Goal: Task Accomplishment & Management: Manage account settings

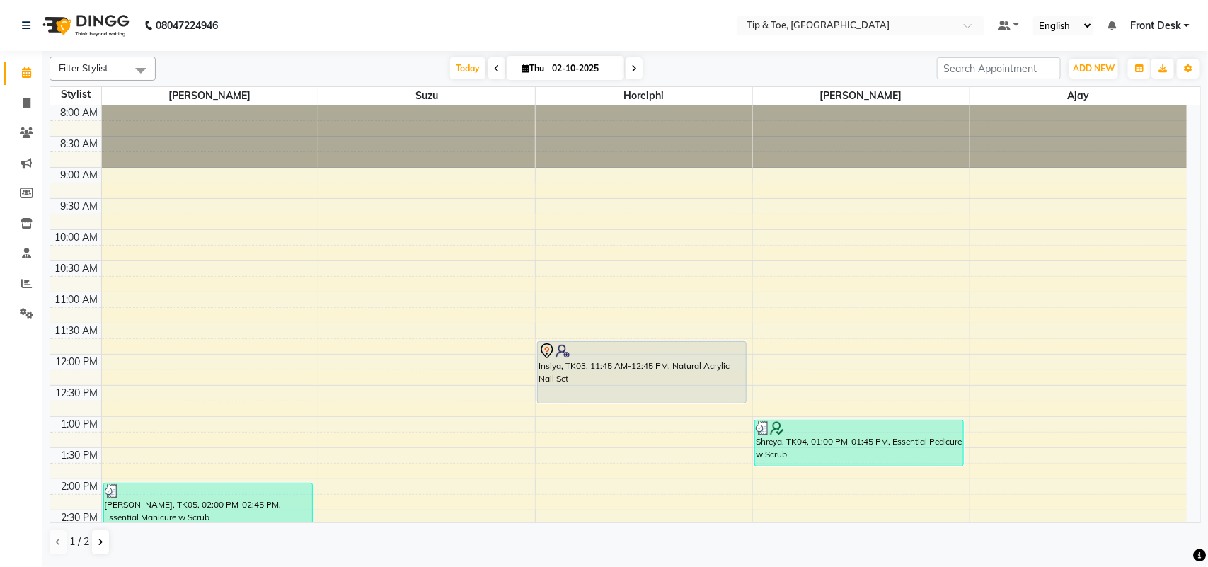
scroll to position [299, 0]
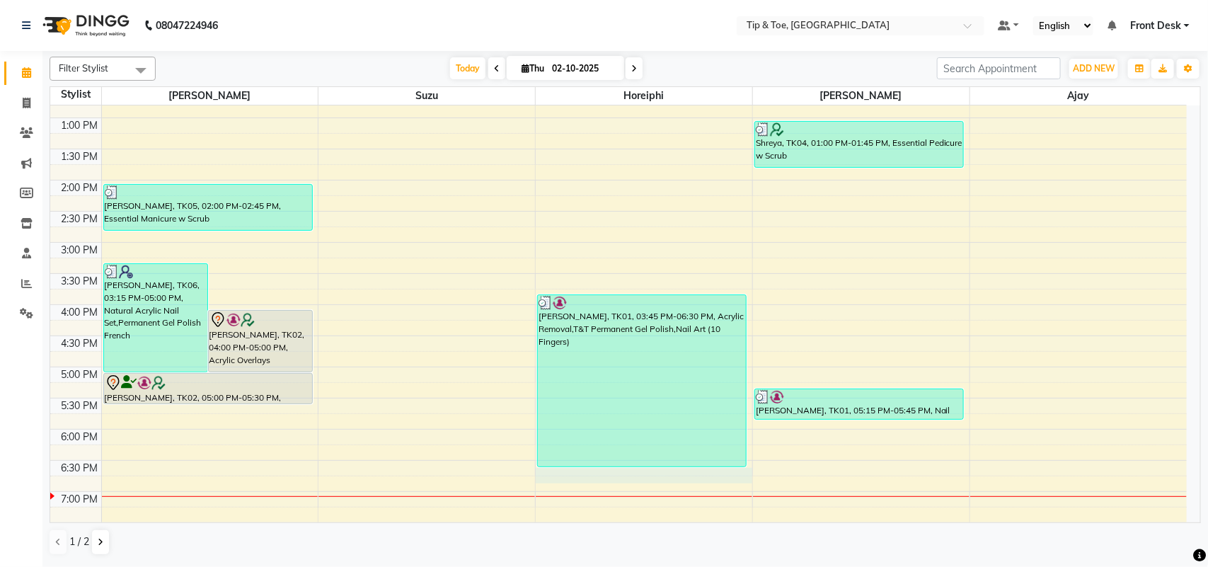
click at [607, 475] on div "8:00 AM 8:30 AM 9:00 AM 9:30 AM 10:00 AM 10:30 AM 11:00 AM 11:30 AM 12:00 PM 12…" at bounding box center [618, 211] width 1136 height 809
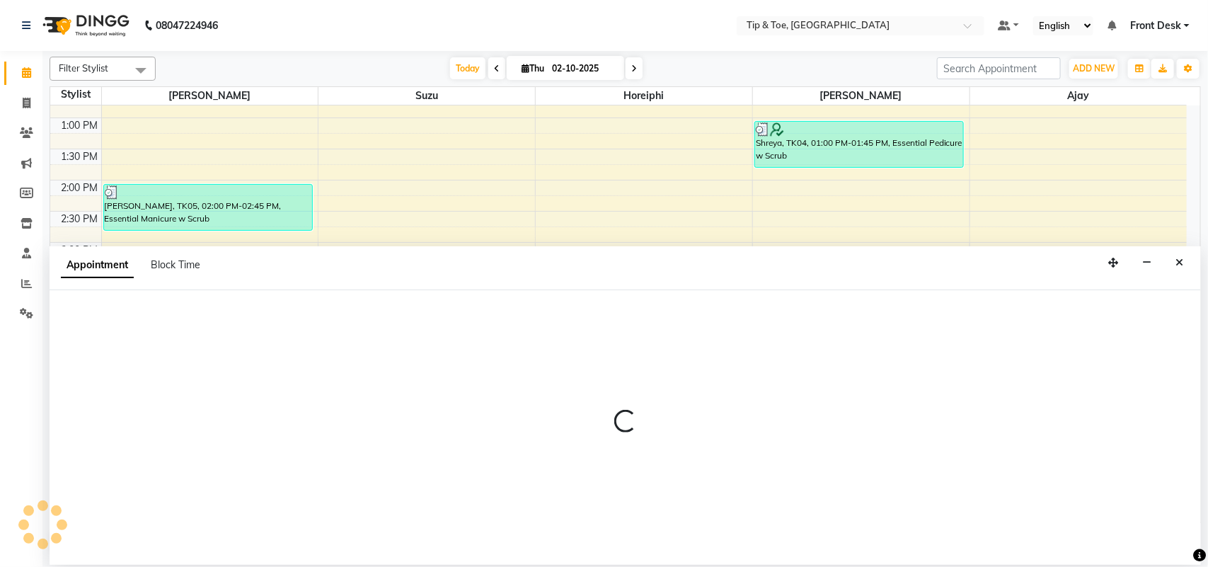
select select "38767"
select select "1110"
select select "tentative"
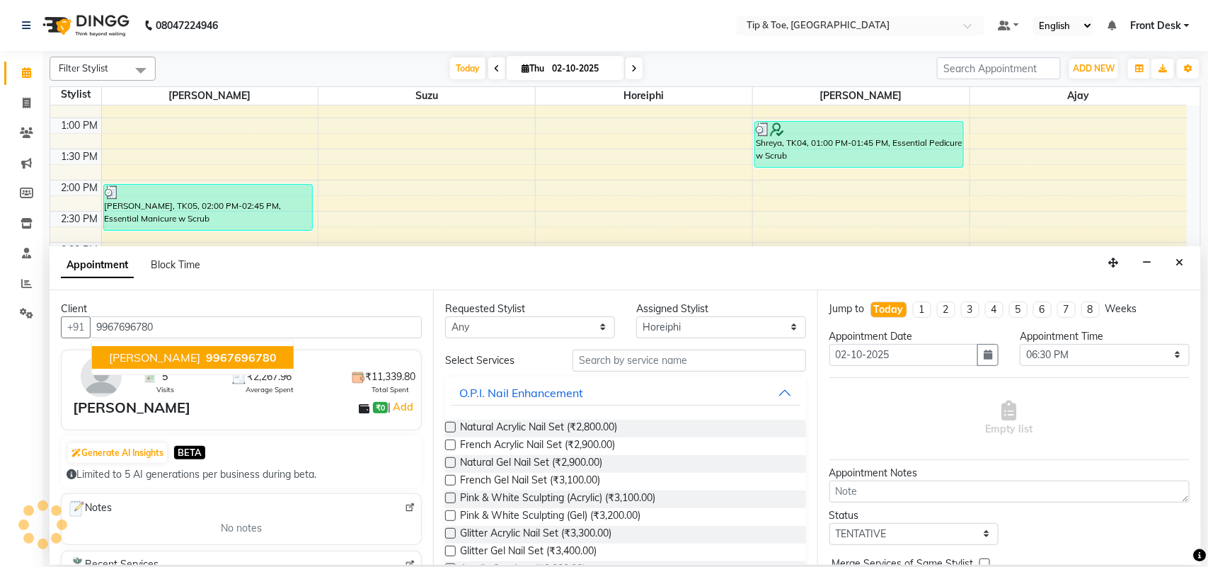
click at [206, 362] on span "9967696780" at bounding box center [241, 357] width 71 height 14
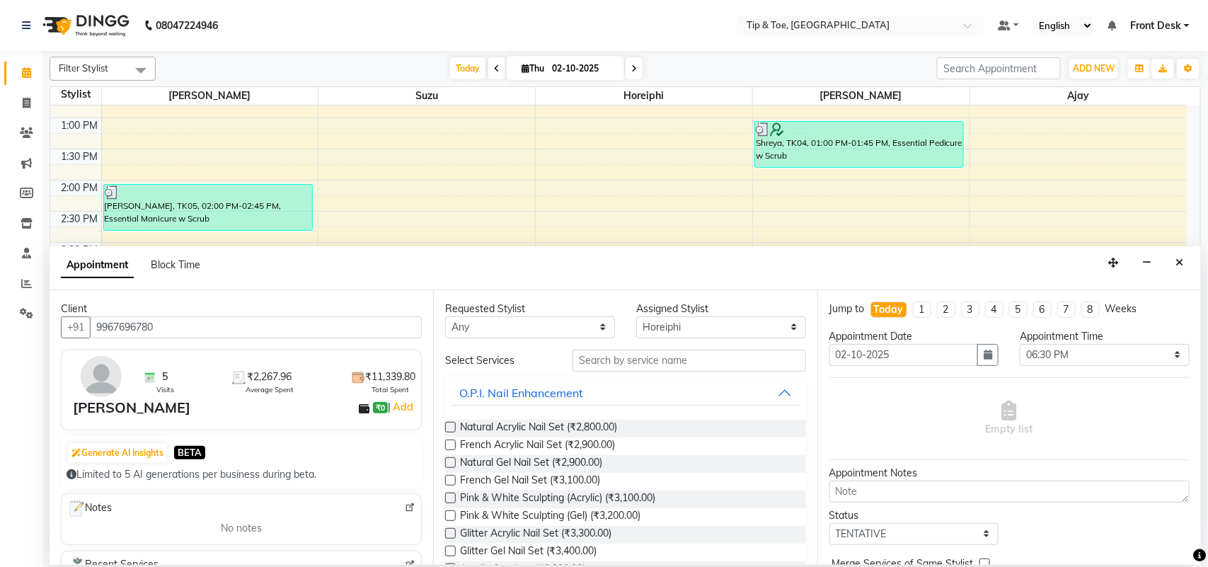
type input "9967696780"
click at [618, 363] on input "text" at bounding box center [688, 360] width 233 height 22
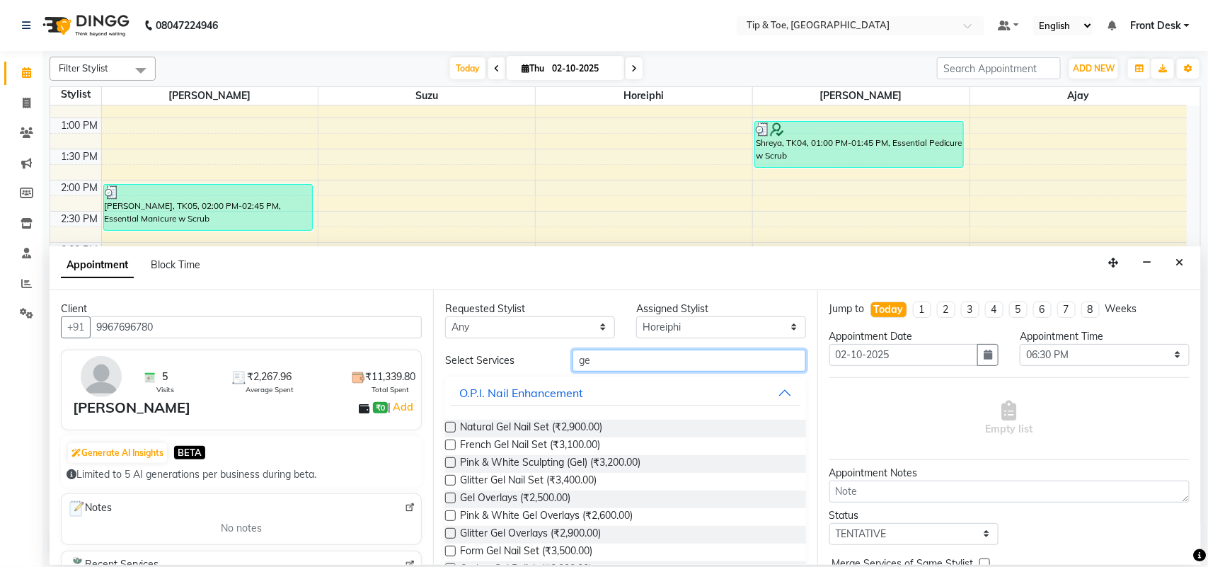
type input "g"
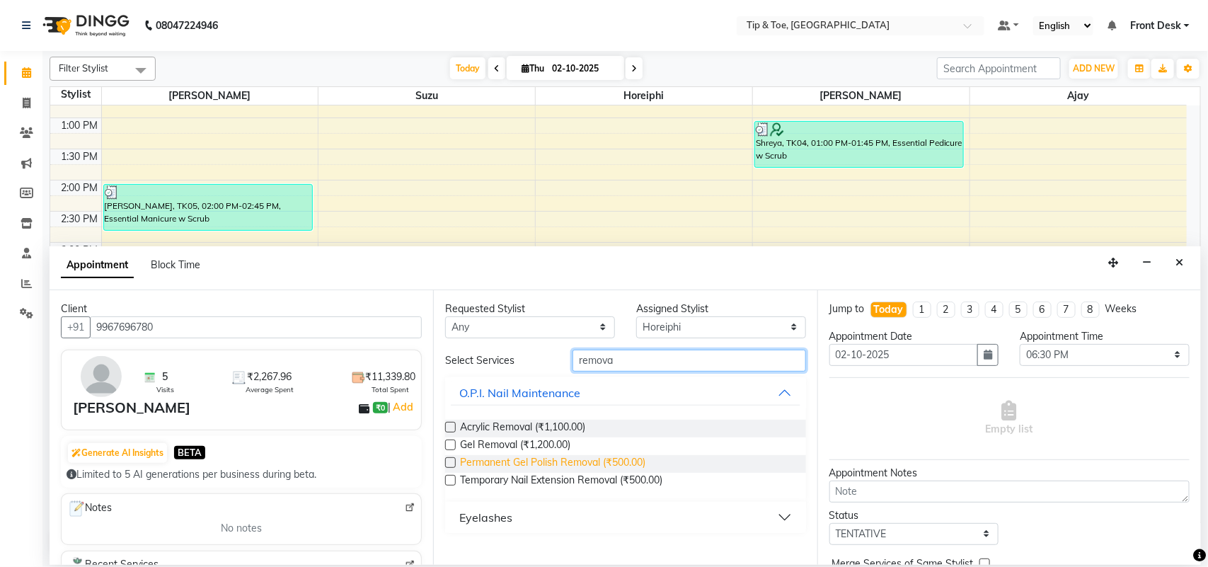
type input "remova"
click at [596, 465] on span "Permanent Gel Polish Removal (₹500.00)" at bounding box center [552, 464] width 185 height 18
checkbox input "false"
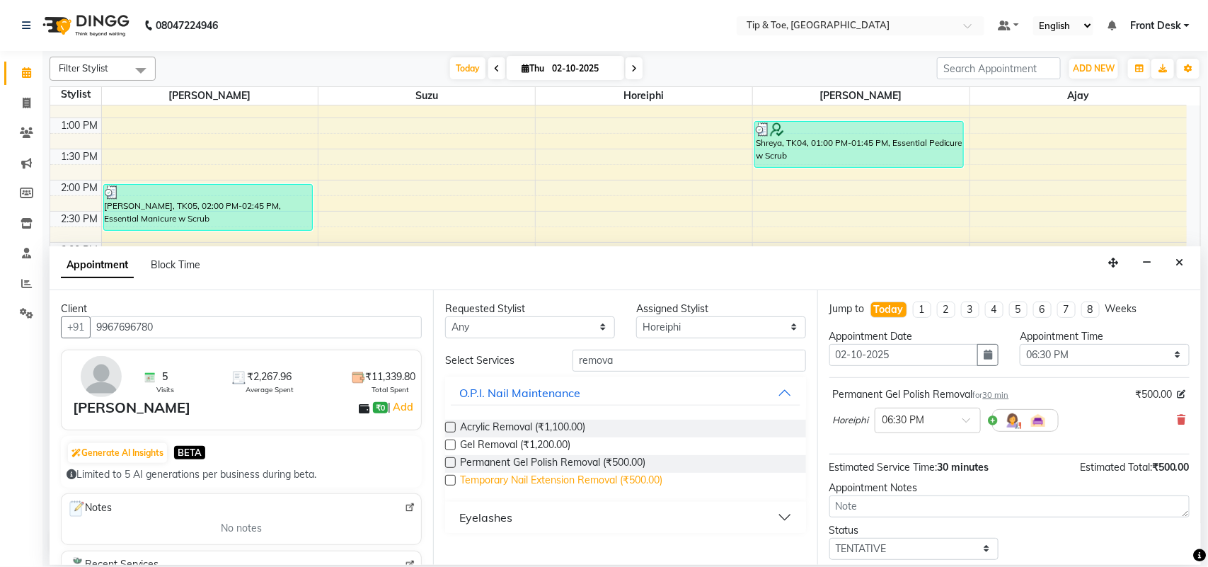
click at [625, 480] on span "Temporary Nail Extension Removal (₹500.00)" at bounding box center [561, 482] width 202 height 18
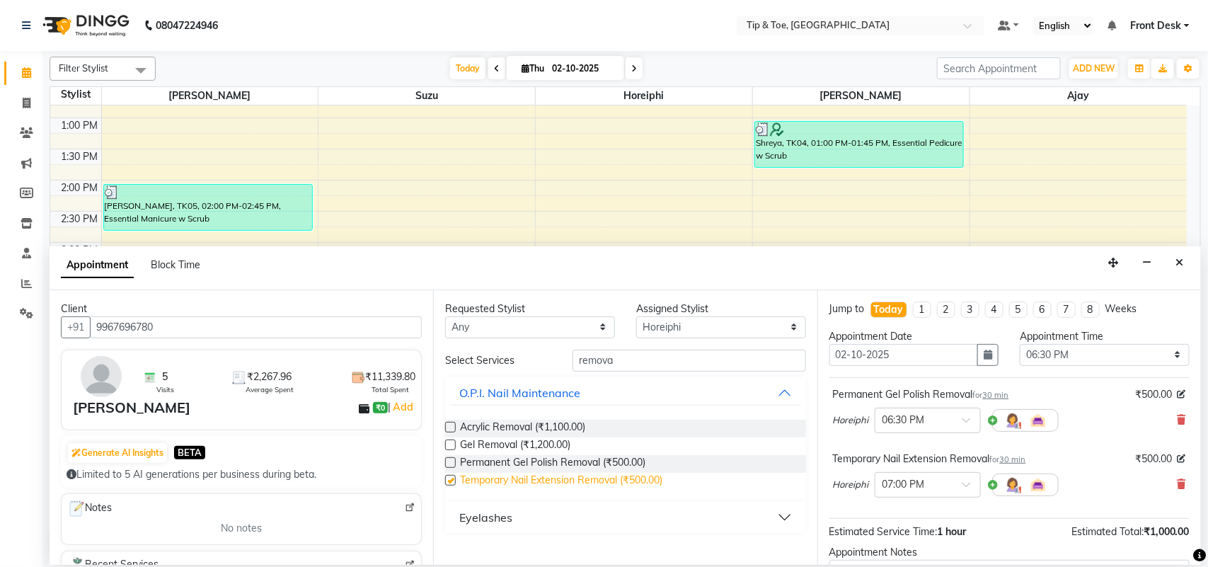
checkbox input "false"
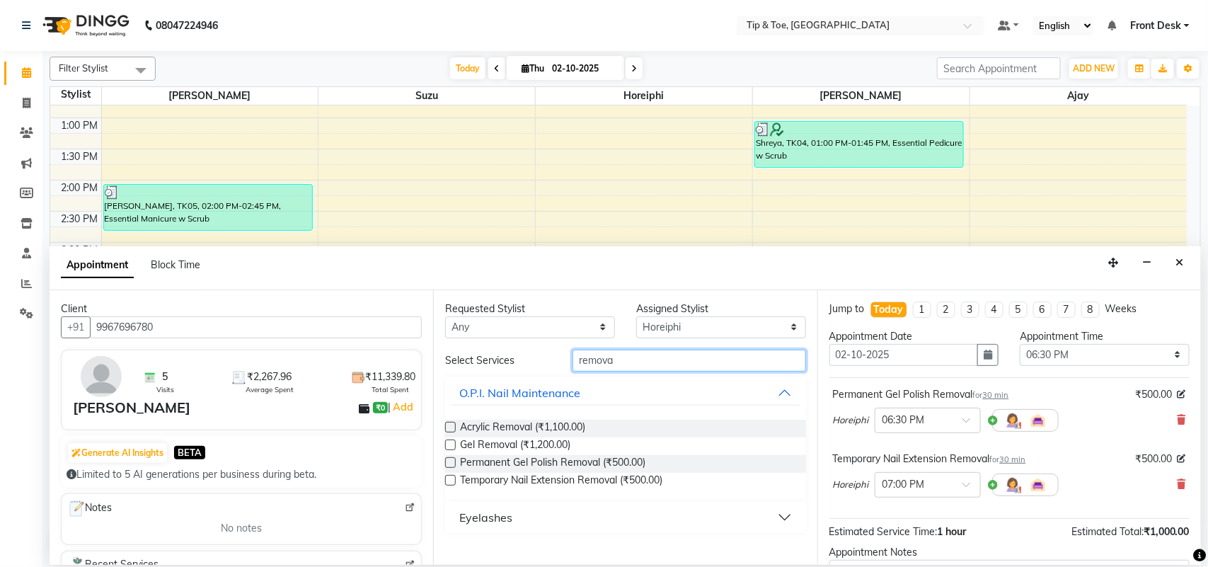
click at [621, 357] on input "remova" at bounding box center [688, 360] width 233 height 22
type input "r"
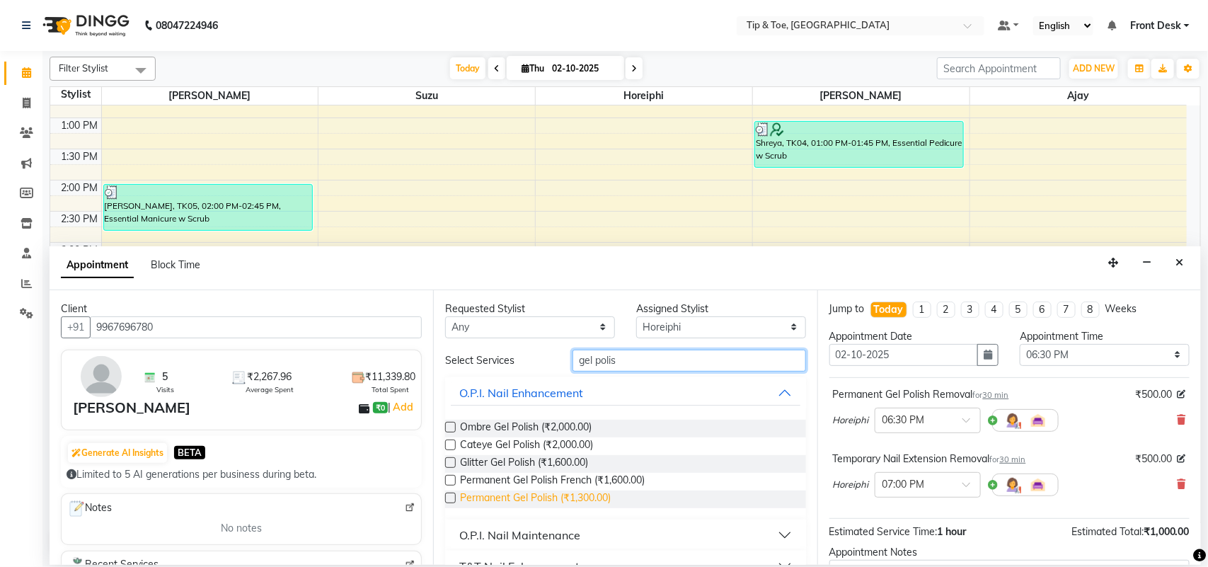
type input "gel polis"
click at [594, 497] on span "Permanent Gel Polish (₹1,300.00)" at bounding box center [535, 499] width 151 height 18
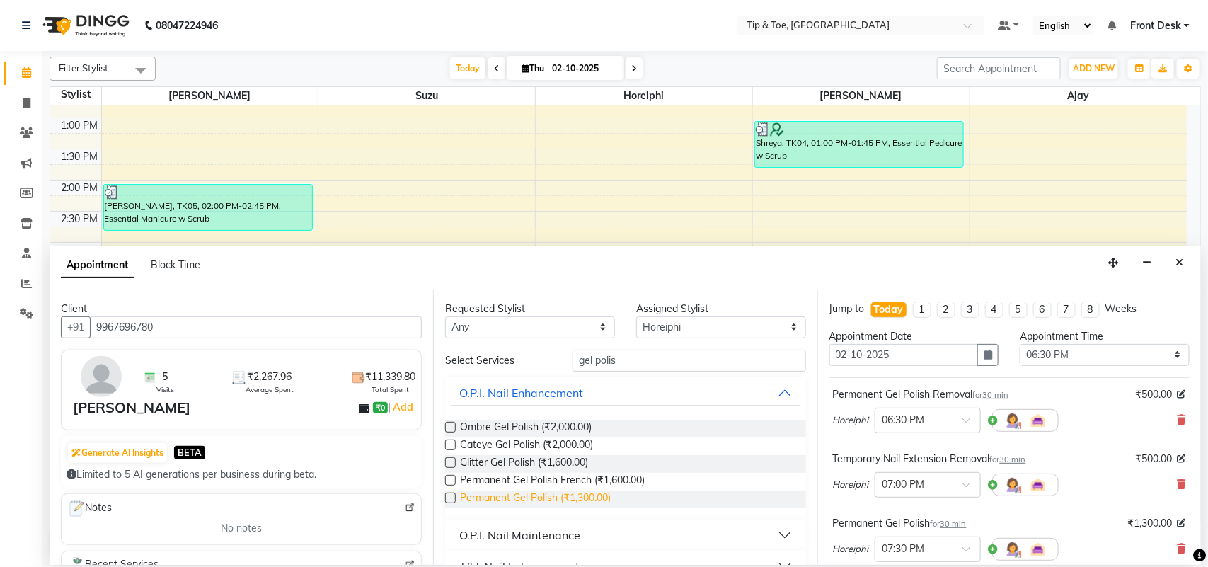
click at [594, 497] on span "Permanent Gel Polish (₹1,300.00)" at bounding box center [535, 499] width 151 height 18
checkbox input "false"
click at [1093, 485] on div "Horeiphi × 07:00 PM" at bounding box center [1009, 484] width 353 height 37
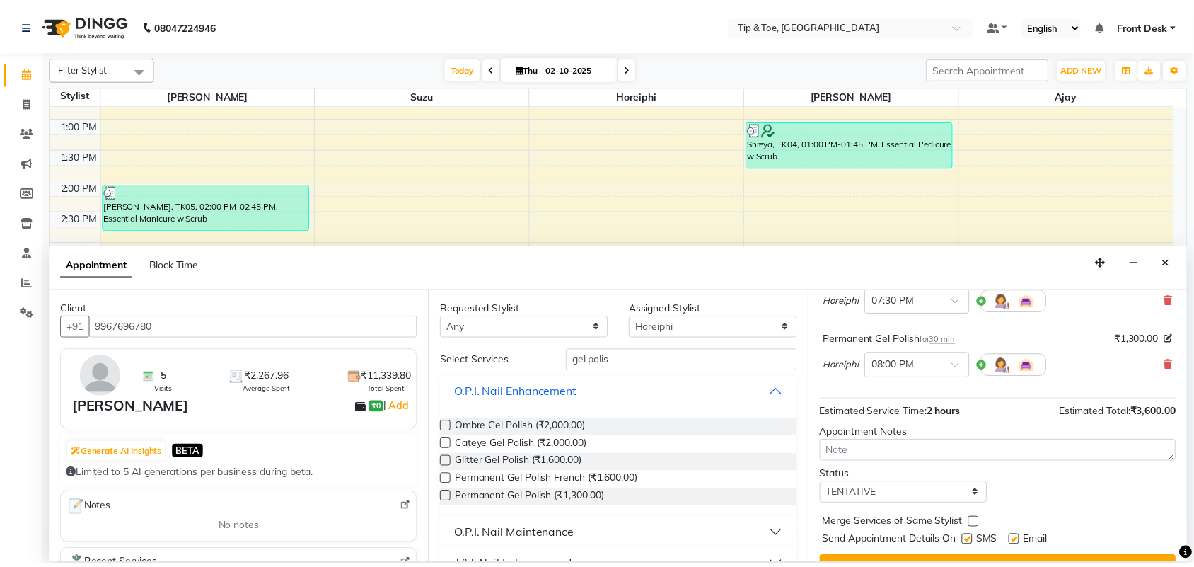
scroll to position [278, 0]
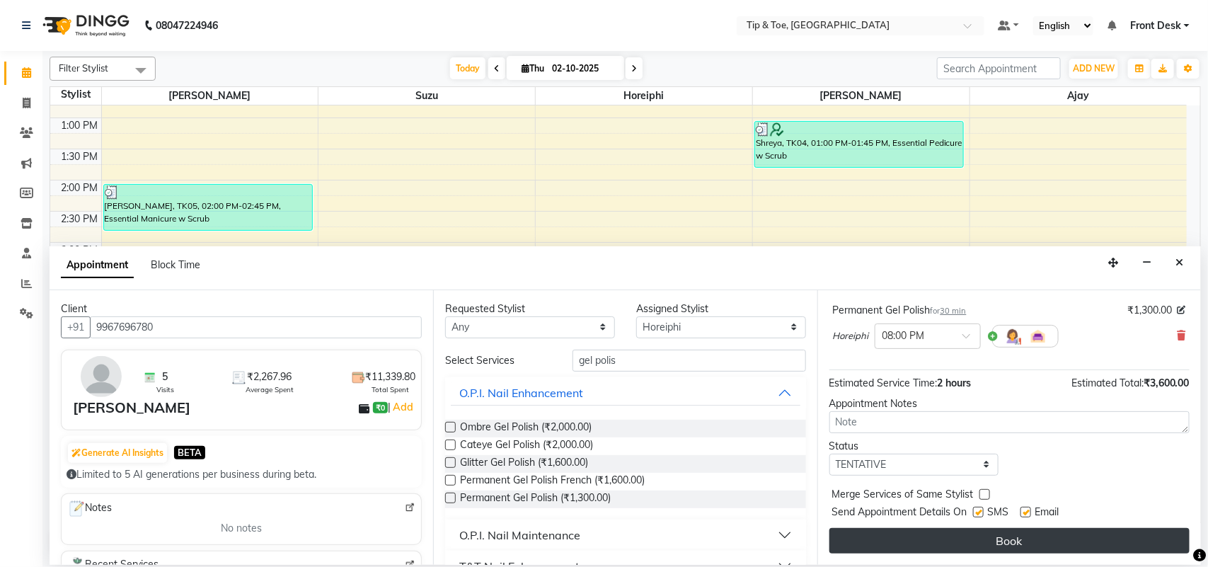
click at [1049, 542] on button "Book" at bounding box center [1009, 540] width 360 height 25
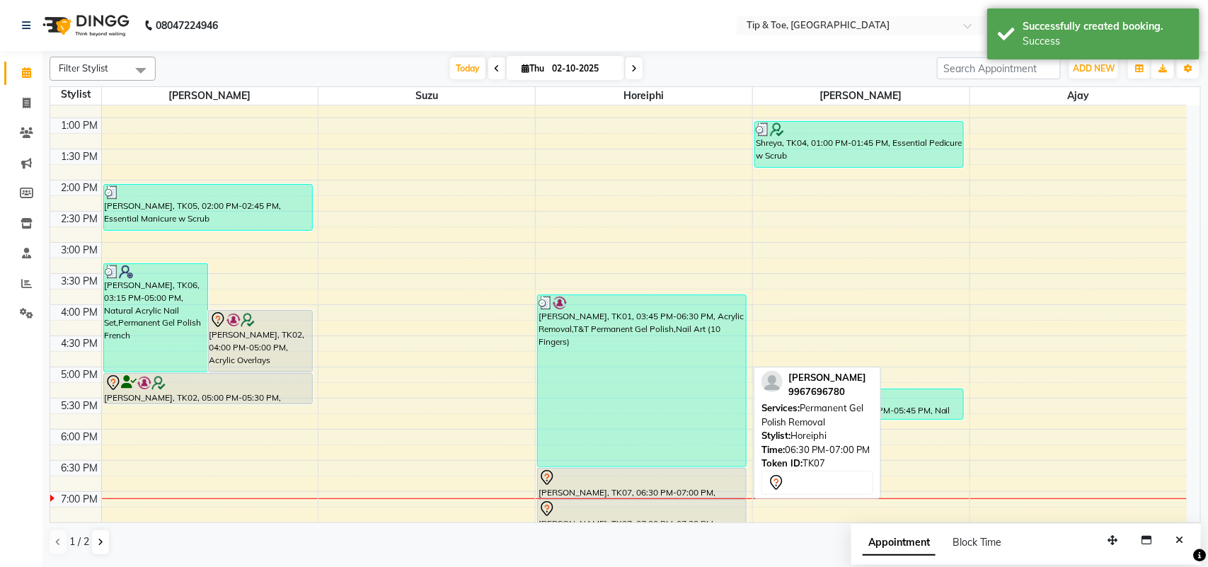
click at [654, 486] on div "[PERSON_NAME], TK07, 06:30 PM-07:00 PM, Permanent Gel Polish Removal" at bounding box center [642, 482] width 208 height 29
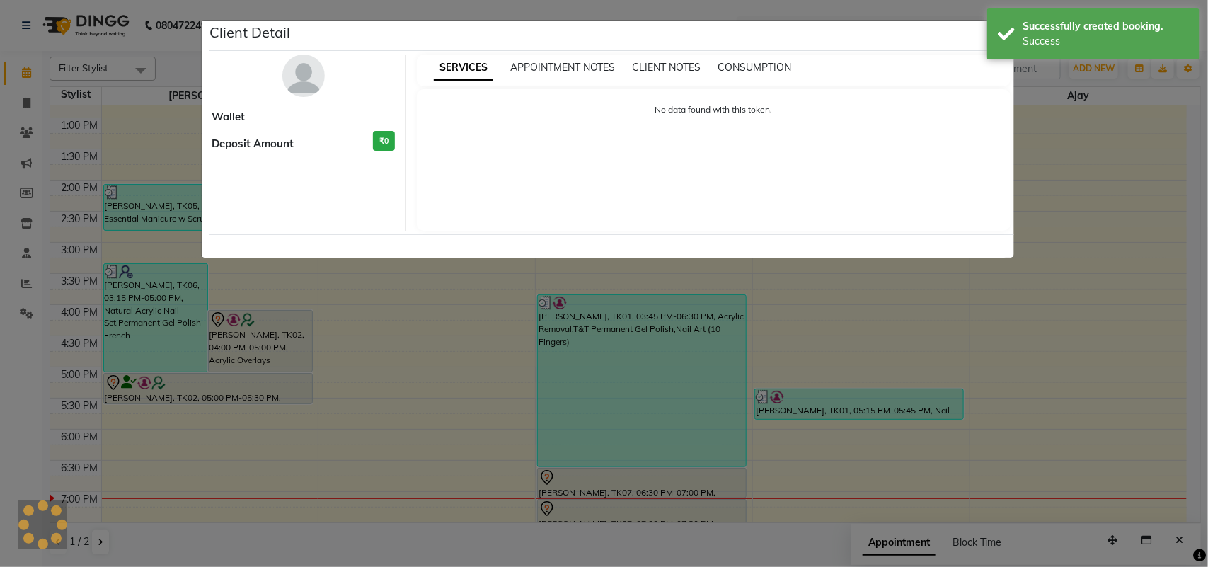
select select "7"
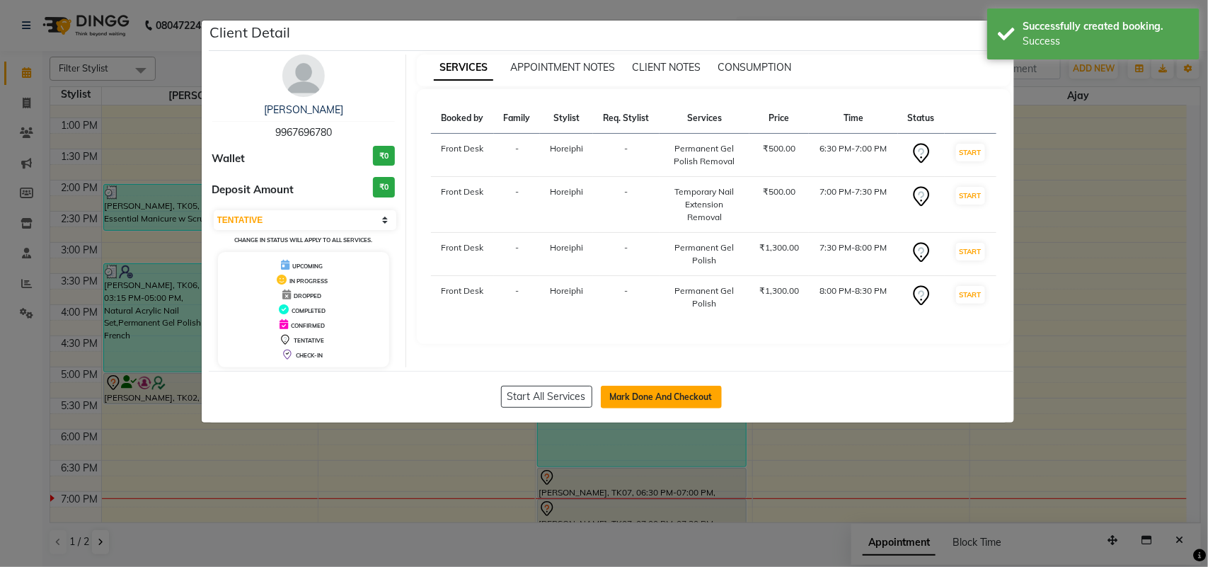
click at [657, 394] on button "Mark Done And Checkout" at bounding box center [661, 397] width 121 height 23
select select "5655"
select select "service"
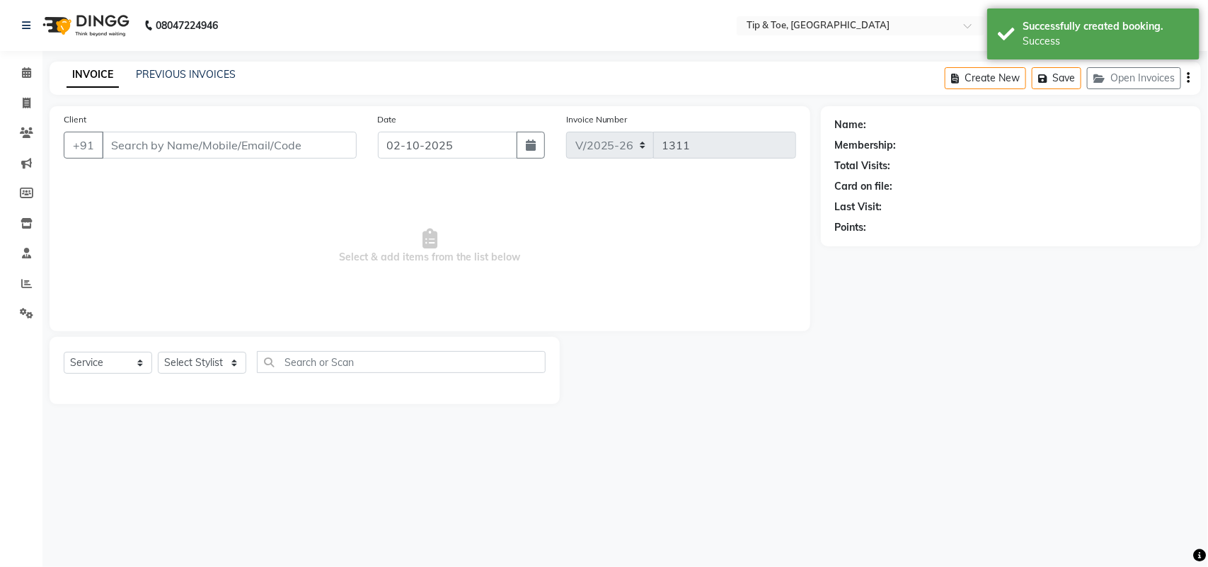
type input "9967696780"
select select "38767"
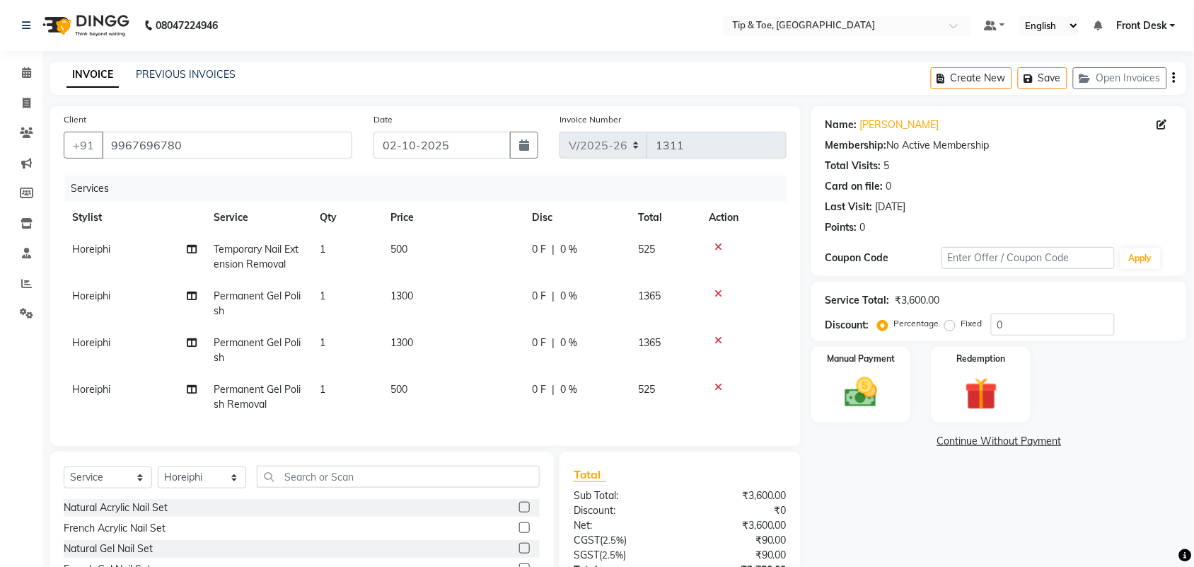
click at [110, 387] on span "Horeiphi" at bounding box center [91, 389] width 38 height 13
select select "38767"
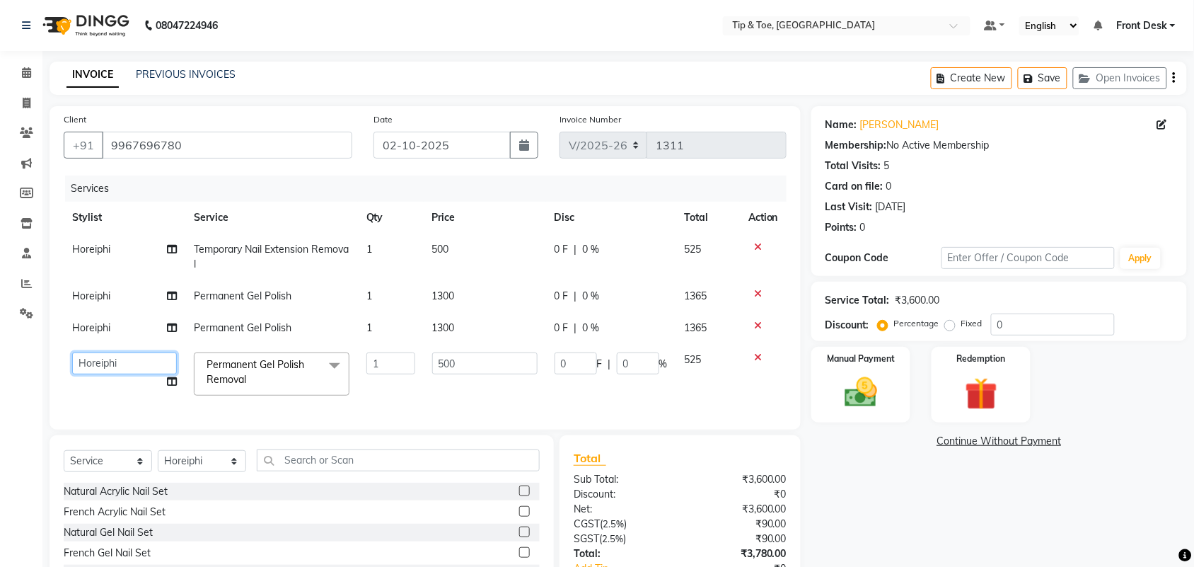
click at [125, 354] on select "[PERSON_NAME] MAHESKAR [PERSON_NAME] [PERSON_NAME] Front Desk [PERSON_NAME] Hor…" at bounding box center [124, 363] width 105 height 22
select select "93561"
click at [122, 327] on td "Horeiphi" at bounding box center [125, 328] width 122 height 32
select select "38767"
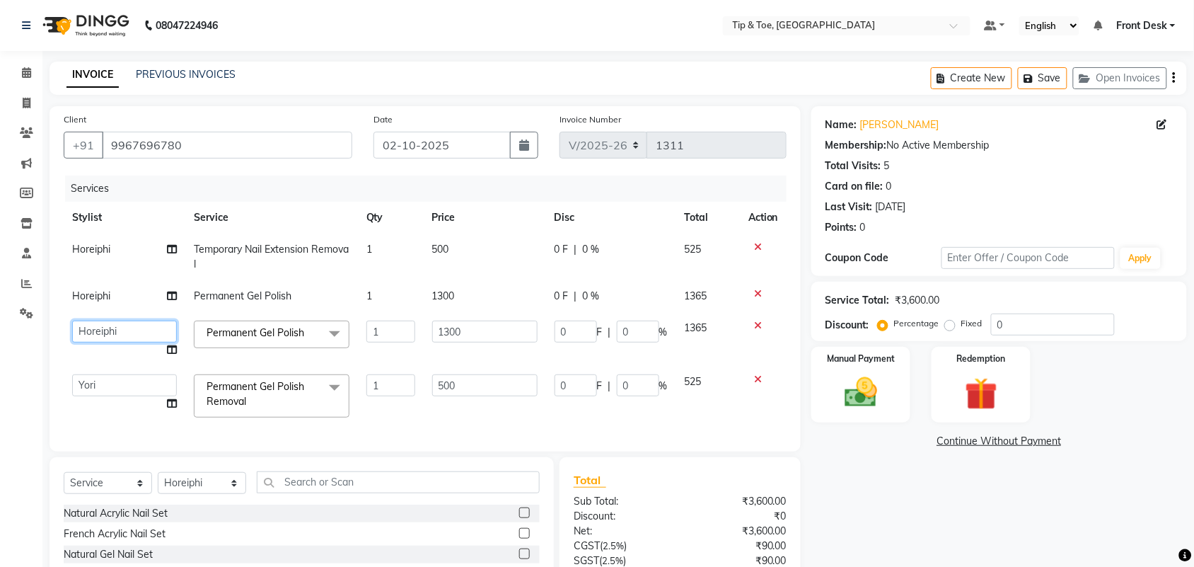
click at [122, 327] on select "[PERSON_NAME] MAHESKAR [PERSON_NAME] [PERSON_NAME] Front Desk [PERSON_NAME] Hor…" at bounding box center [124, 331] width 105 height 22
select select "93561"
click at [333, 330] on span at bounding box center [334, 333] width 28 height 27
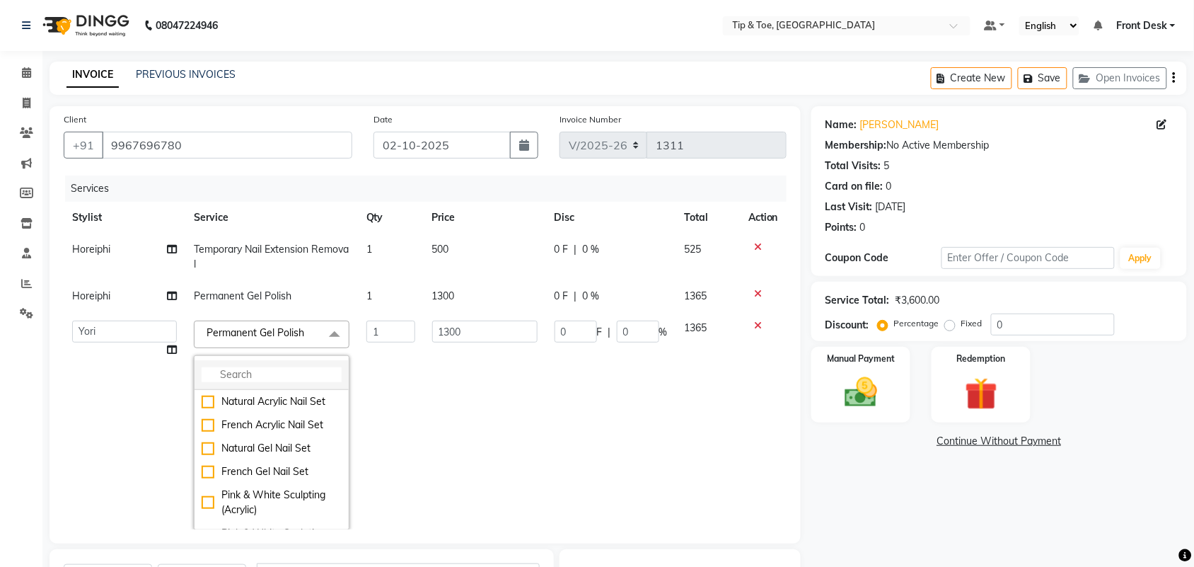
click at [262, 368] on input "multiselect-search" at bounding box center [272, 374] width 140 height 15
type input "gel poli"
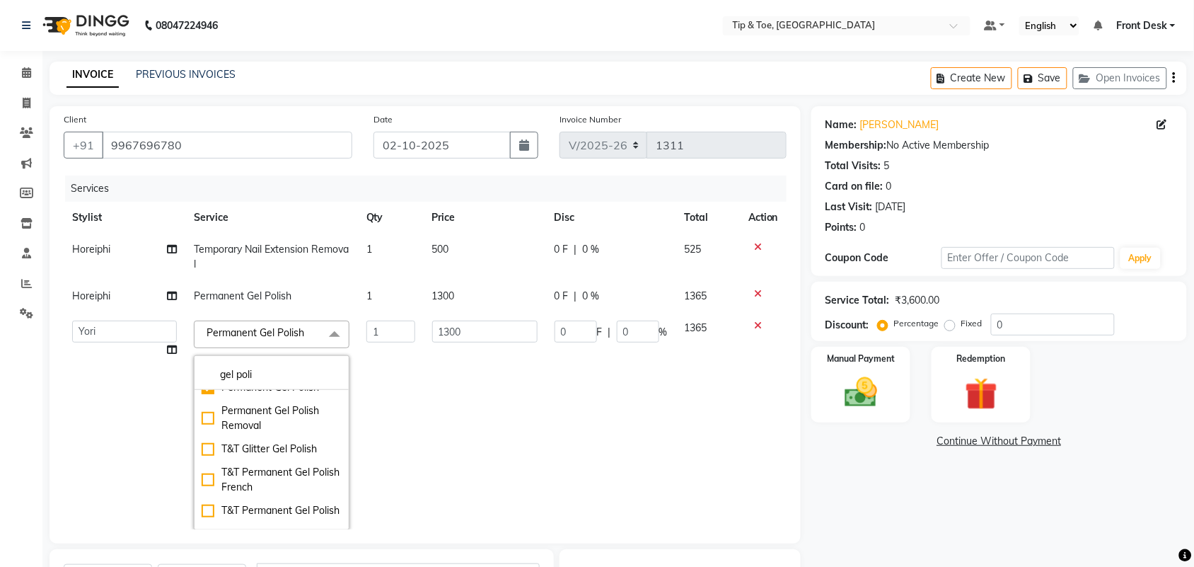
scroll to position [138, 0]
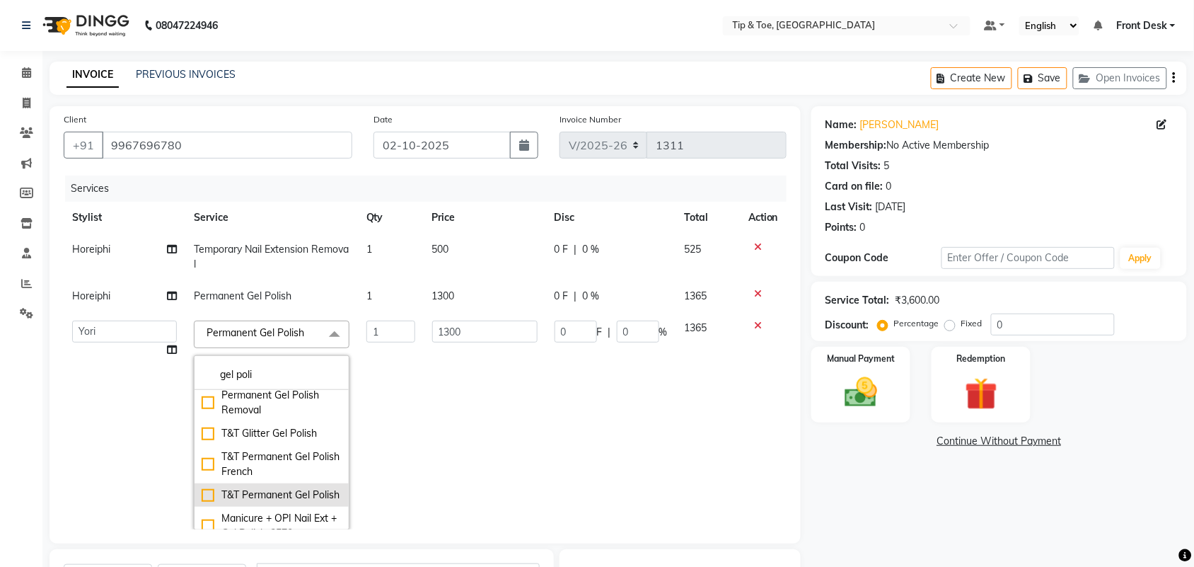
click at [269, 495] on div "T&T Permanent Gel Polish" at bounding box center [272, 494] width 140 height 15
checkbox input "false"
checkbox input "true"
type input "900"
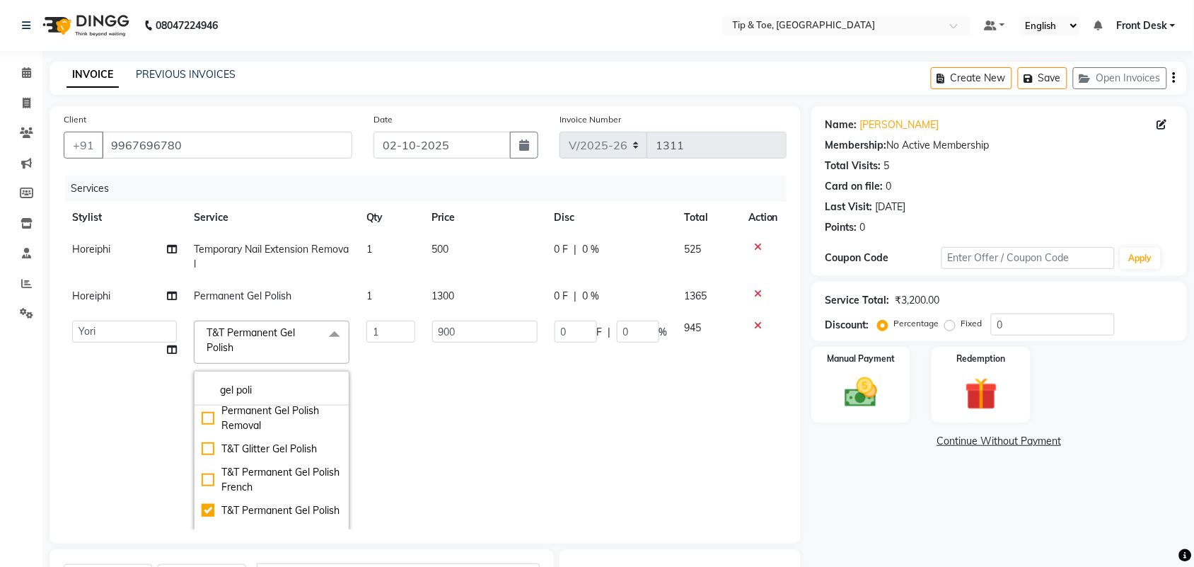
click at [591, 375] on td "0 F | 0 %" at bounding box center [611, 433] width 130 height 242
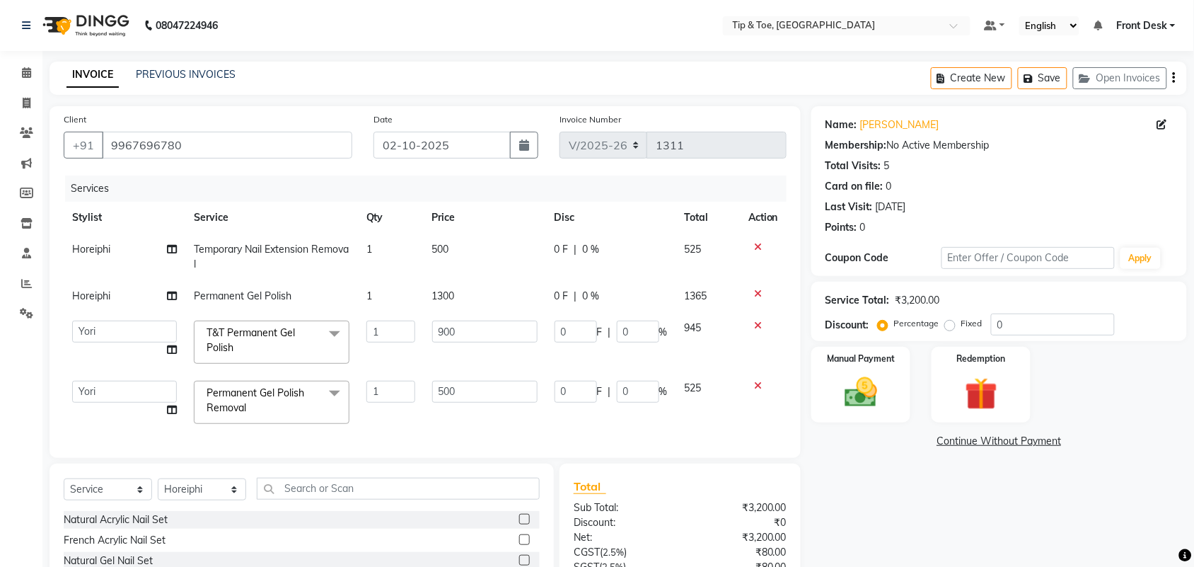
click at [302, 301] on td "Permanent Gel Polish" at bounding box center [271, 296] width 173 height 32
select select "38767"
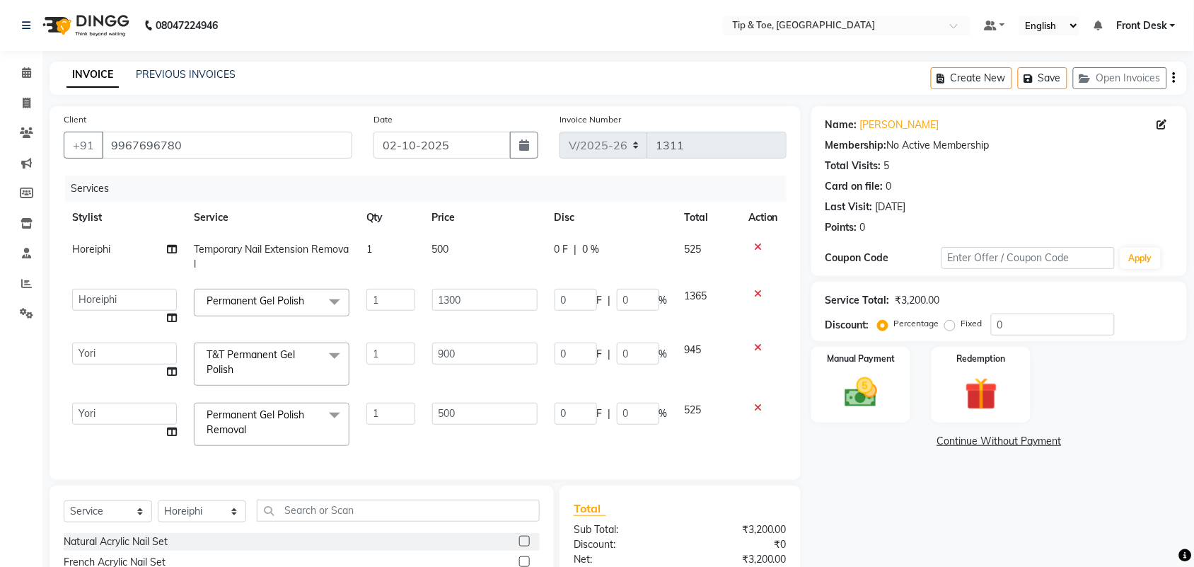
click at [302, 301] on span "Permanent Gel Polish" at bounding box center [256, 300] width 98 height 13
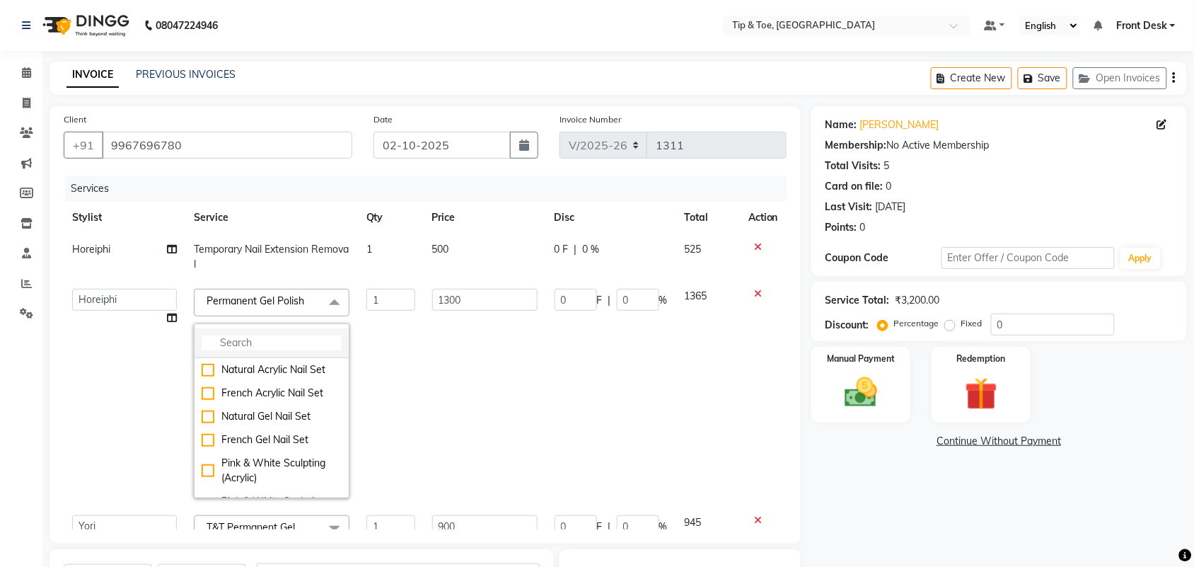
click at [249, 349] on input "multiselect-search" at bounding box center [272, 342] width 140 height 15
type input "gel poli"
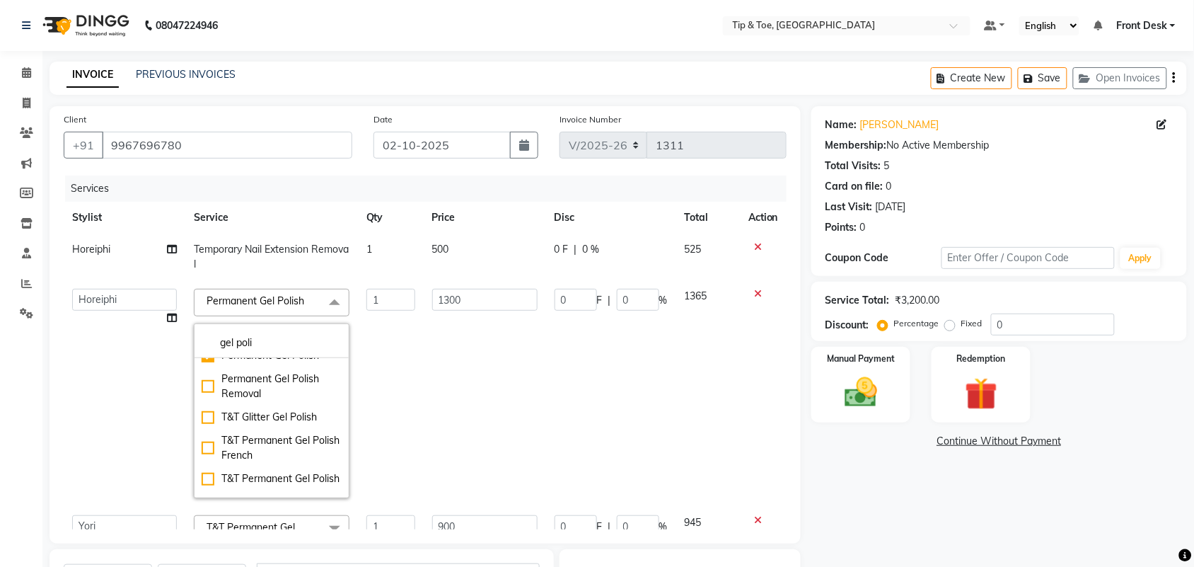
scroll to position [141, 0]
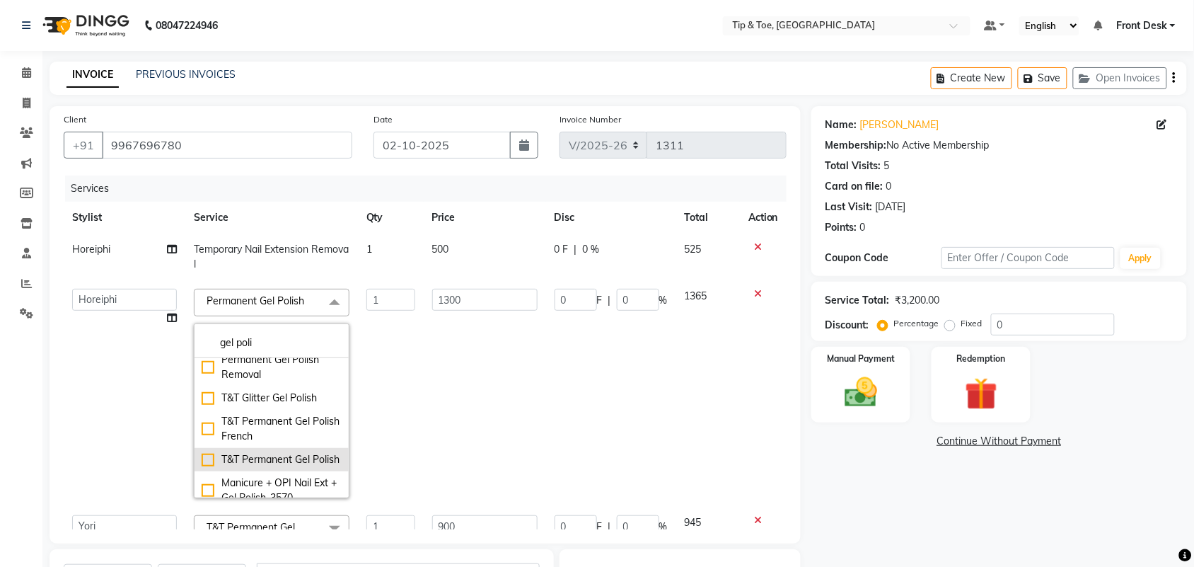
click at [292, 466] on div "T&T Permanent Gel Polish" at bounding box center [272, 459] width 140 height 15
checkbox input "false"
checkbox input "true"
type input "900"
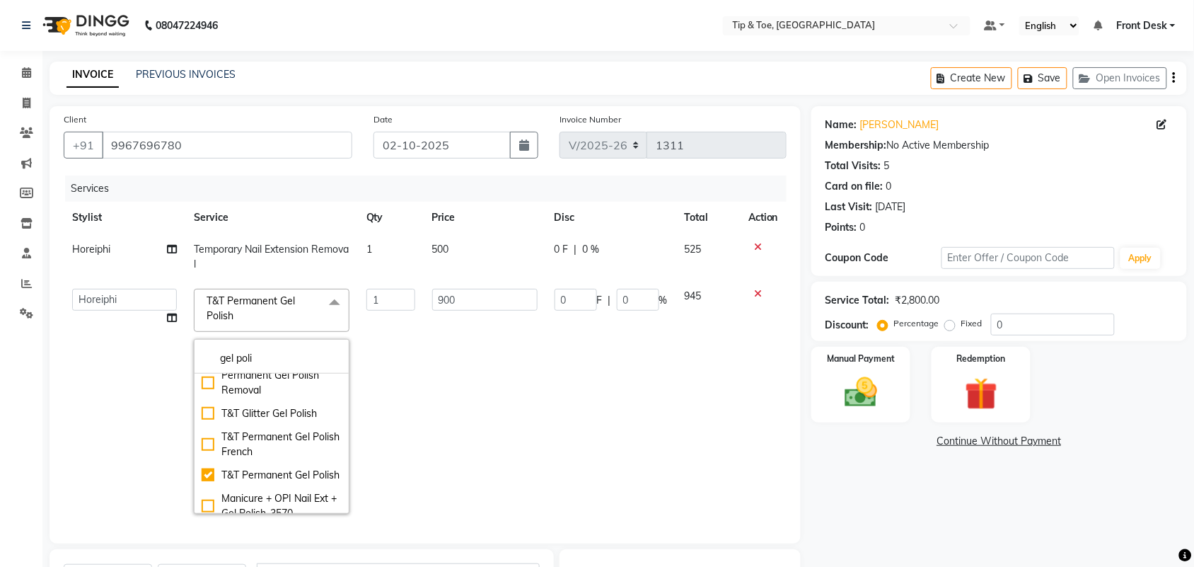
click at [517, 411] on td "900" at bounding box center [485, 401] width 122 height 242
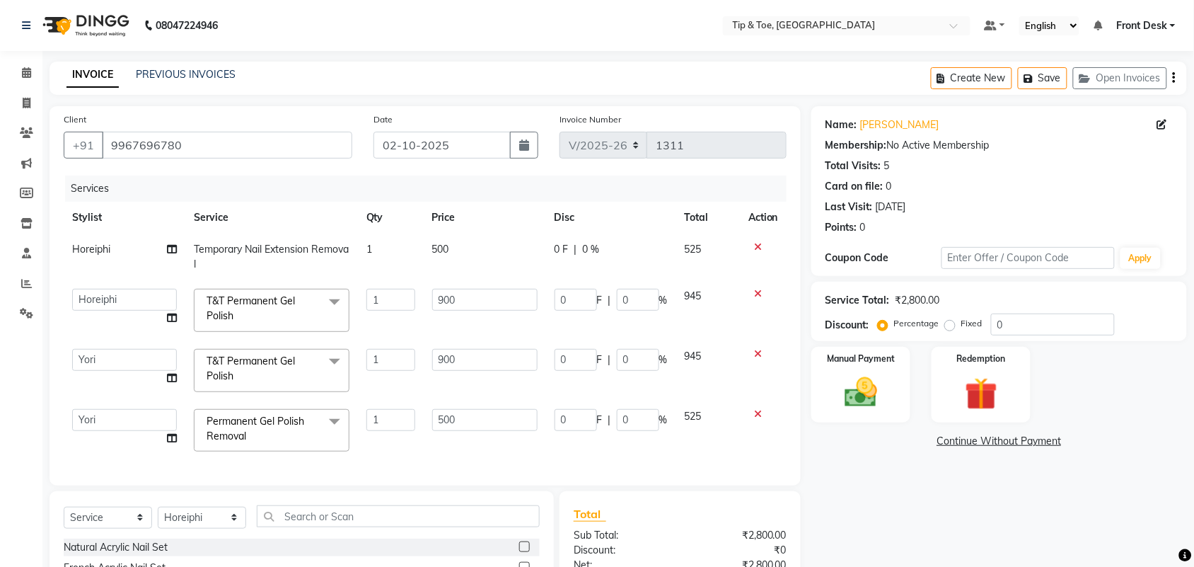
click at [1154, 492] on div "Name: [PERSON_NAME] Membership: No Active Membership Total Visits: 5 Card on fi…" at bounding box center [1004, 403] width 386 height 594
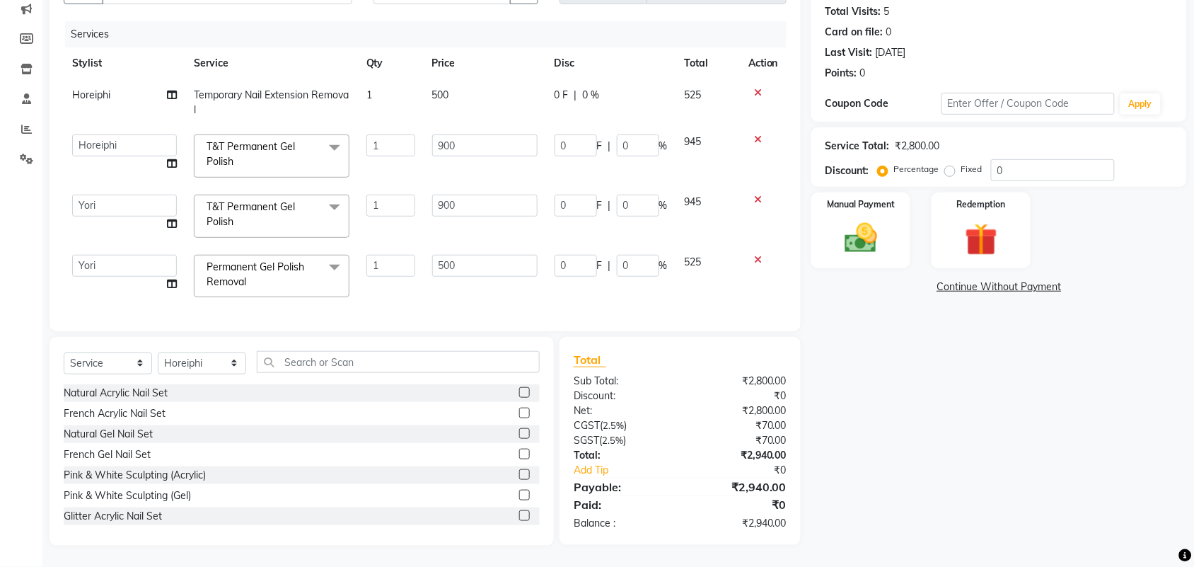
scroll to position [168, 0]
click at [850, 235] on img at bounding box center [860, 238] width 55 height 39
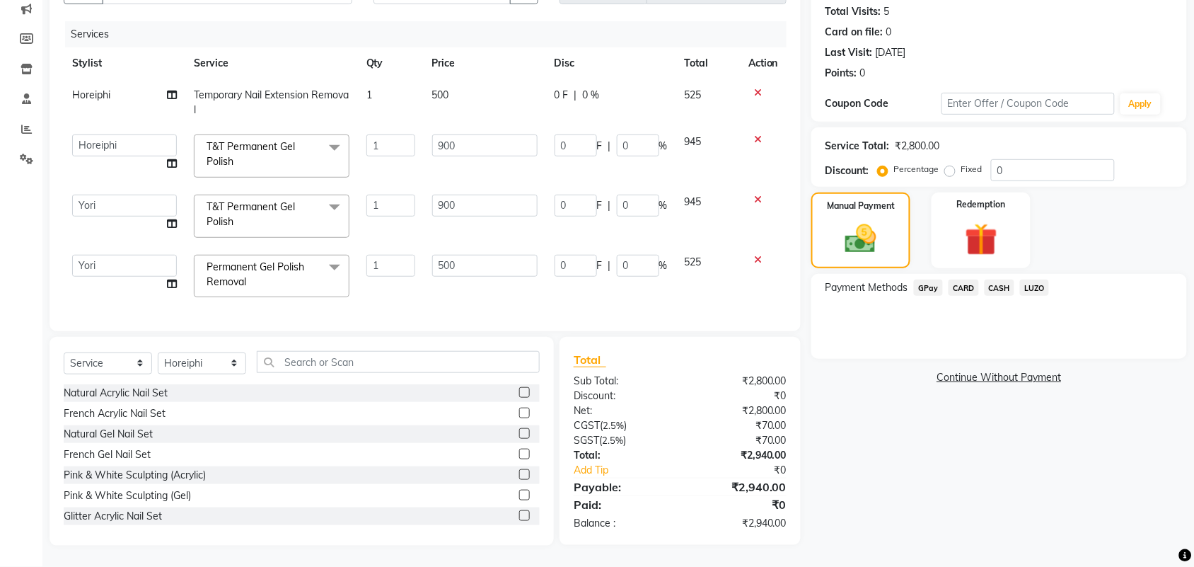
click at [964, 279] on span "CARD" at bounding box center [964, 287] width 30 height 16
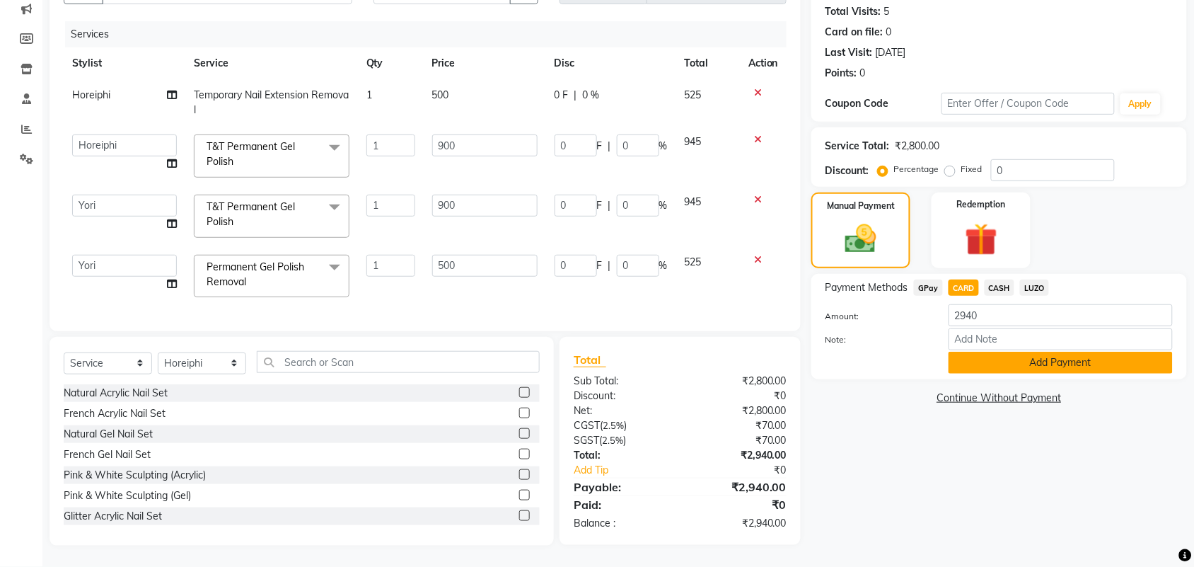
click at [1002, 352] on button "Add Payment" at bounding box center [1061, 363] width 224 height 22
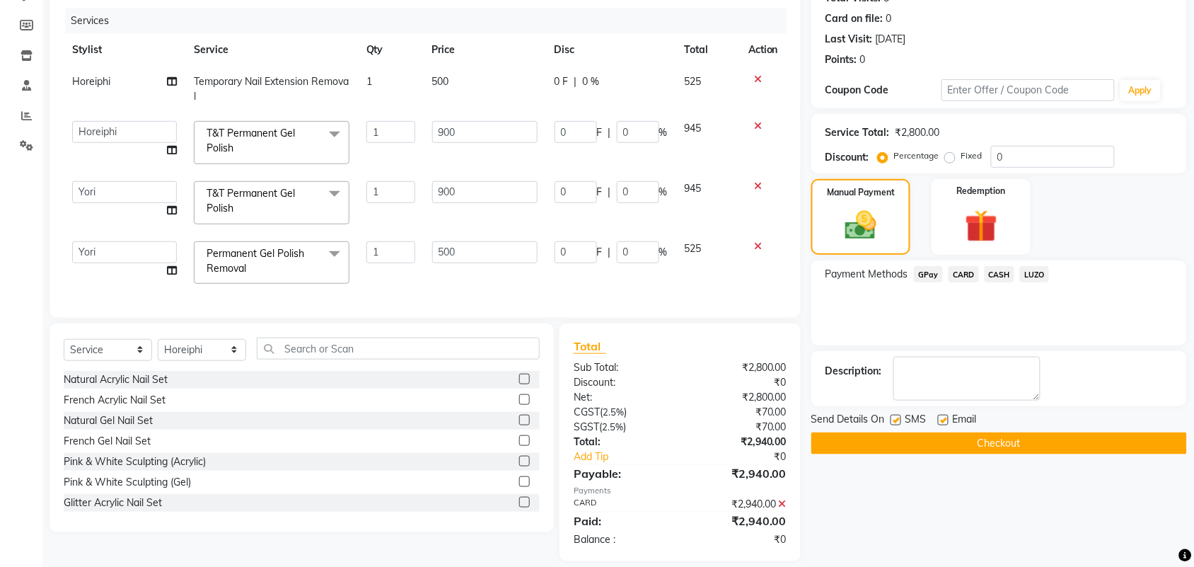
click at [1012, 443] on button "Checkout" at bounding box center [999, 443] width 376 height 22
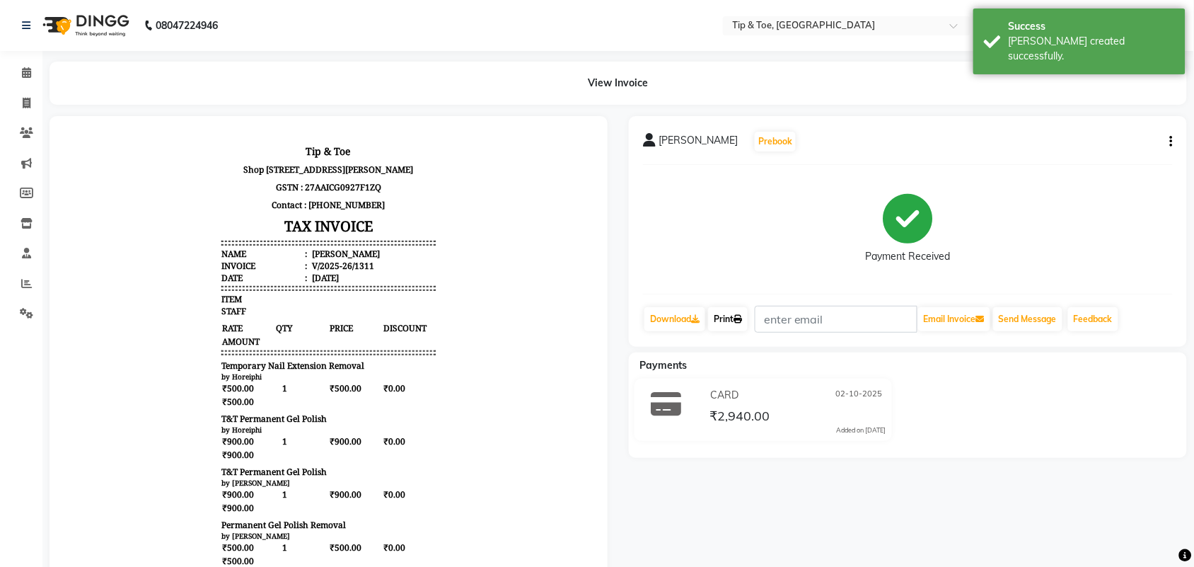
click at [739, 319] on icon at bounding box center [738, 319] width 8 height 8
click at [26, 73] on icon at bounding box center [26, 72] width 9 height 11
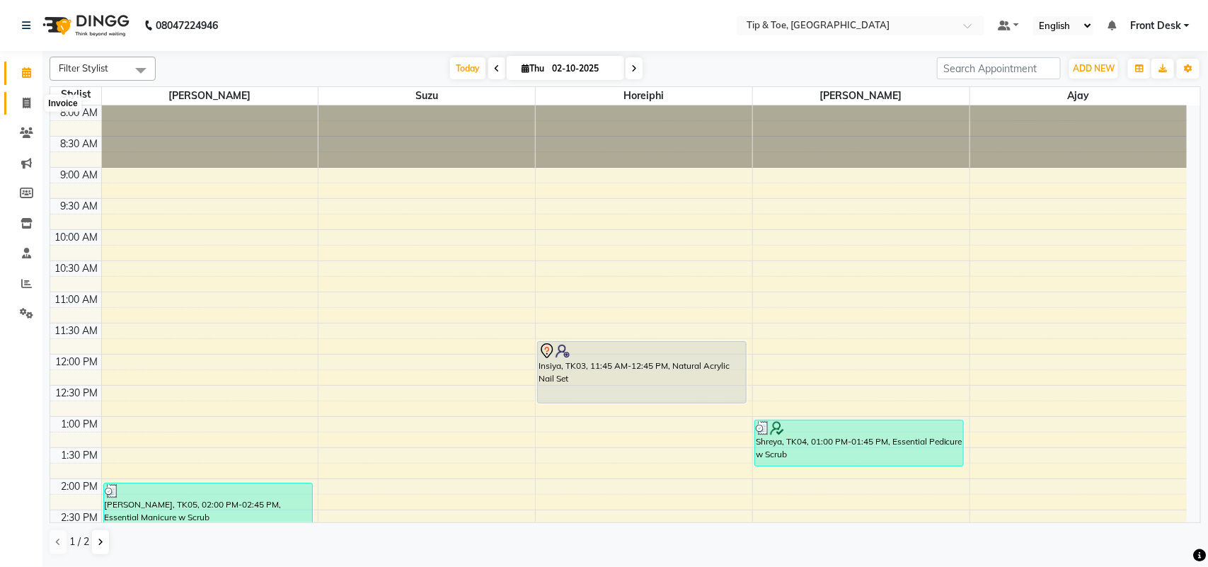
click at [29, 105] on icon at bounding box center [27, 103] width 8 height 11
select select "service"
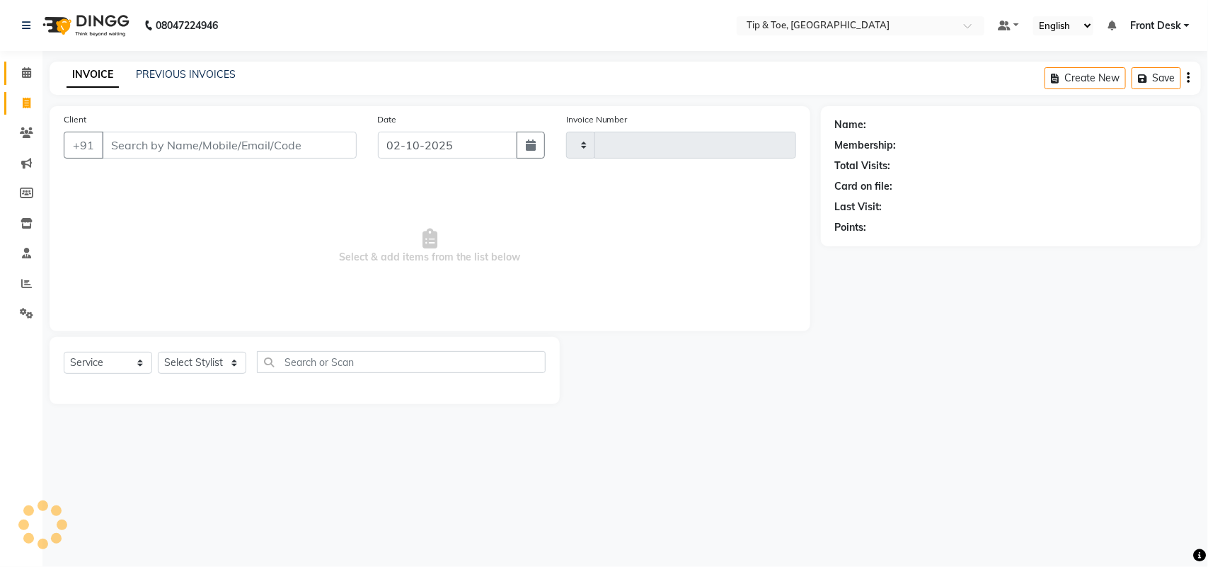
type input "1312"
select select "5655"
click at [156, 72] on link "PREVIOUS INVOICES" at bounding box center [186, 74] width 100 height 13
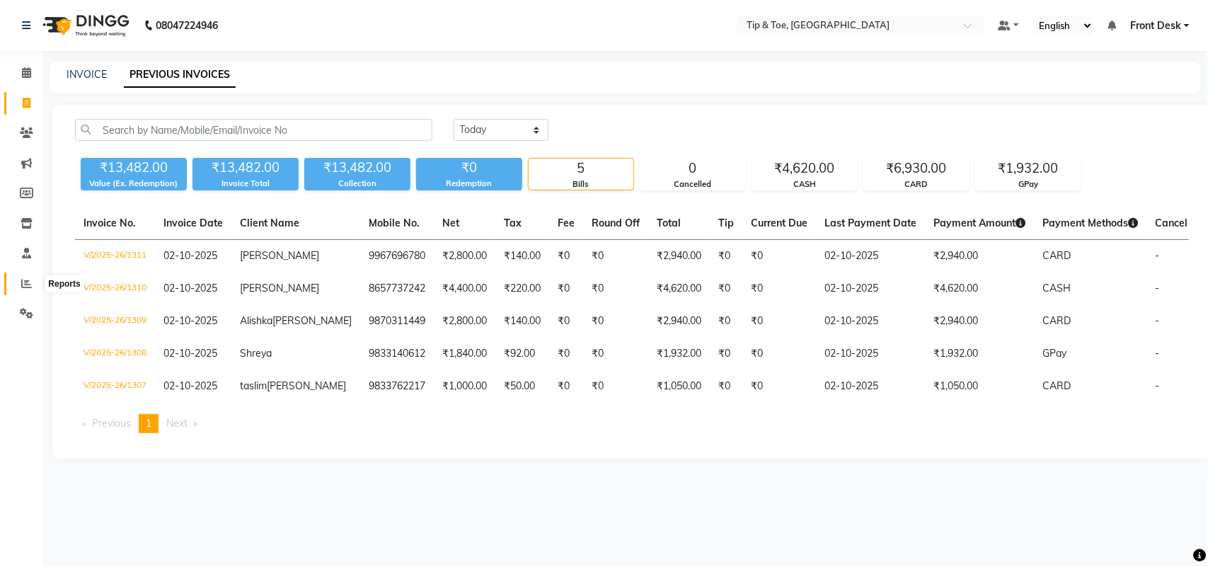
click at [22, 283] on icon at bounding box center [26, 283] width 11 height 11
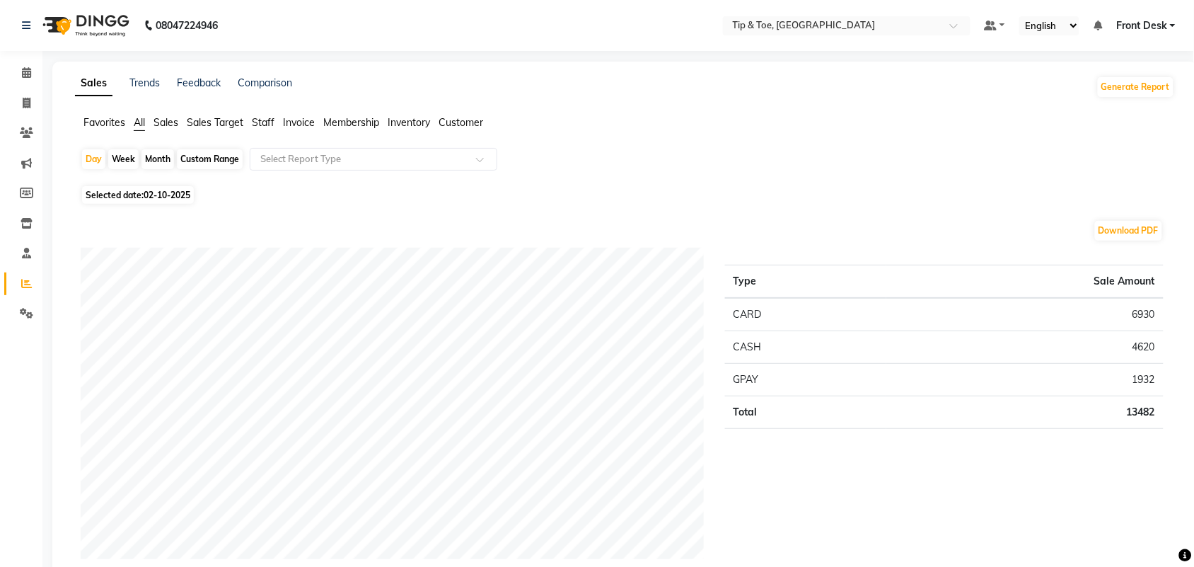
click at [263, 120] on span "Staff" at bounding box center [263, 122] width 23 height 13
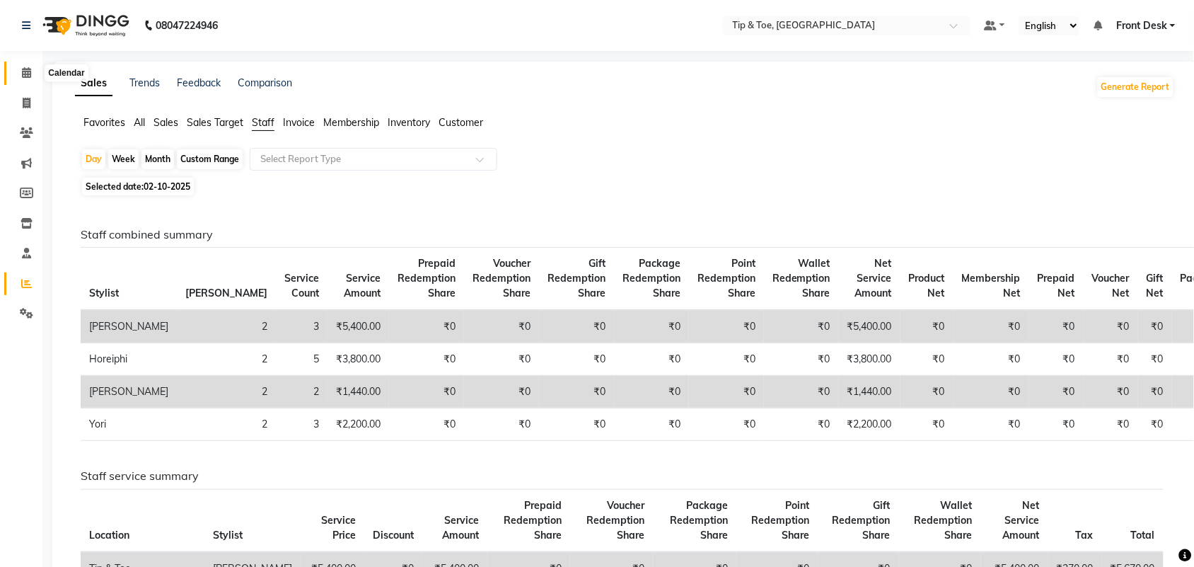
click at [28, 74] on icon at bounding box center [26, 72] width 9 height 11
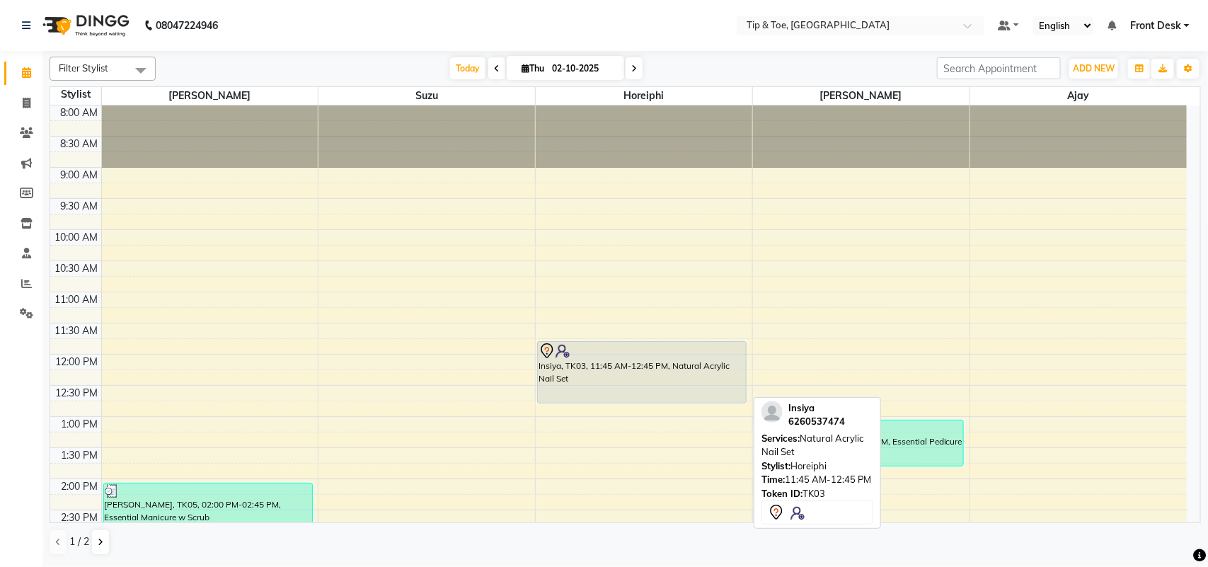
click at [640, 359] on div "Insiya, TK03, 11:45 AM-12:45 PM, Natural Acrylic Nail Set" at bounding box center [642, 372] width 208 height 61
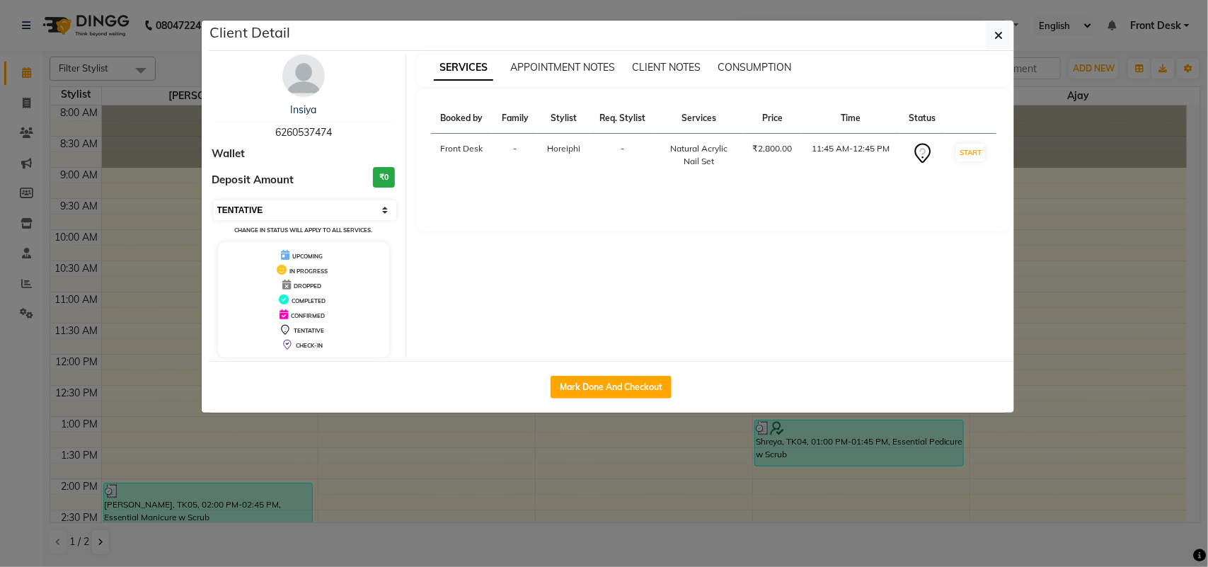
click at [301, 206] on select "Select IN SERVICE CONFIRMED TENTATIVE CHECK IN MARK DONE DROPPED UPCOMING" at bounding box center [305, 210] width 183 height 20
select select "2"
click at [214, 200] on select "Select IN SERVICE CONFIRMED TENTATIVE CHECK IN MARK DONE DROPPED UPCOMING" at bounding box center [305, 210] width 183 height 20
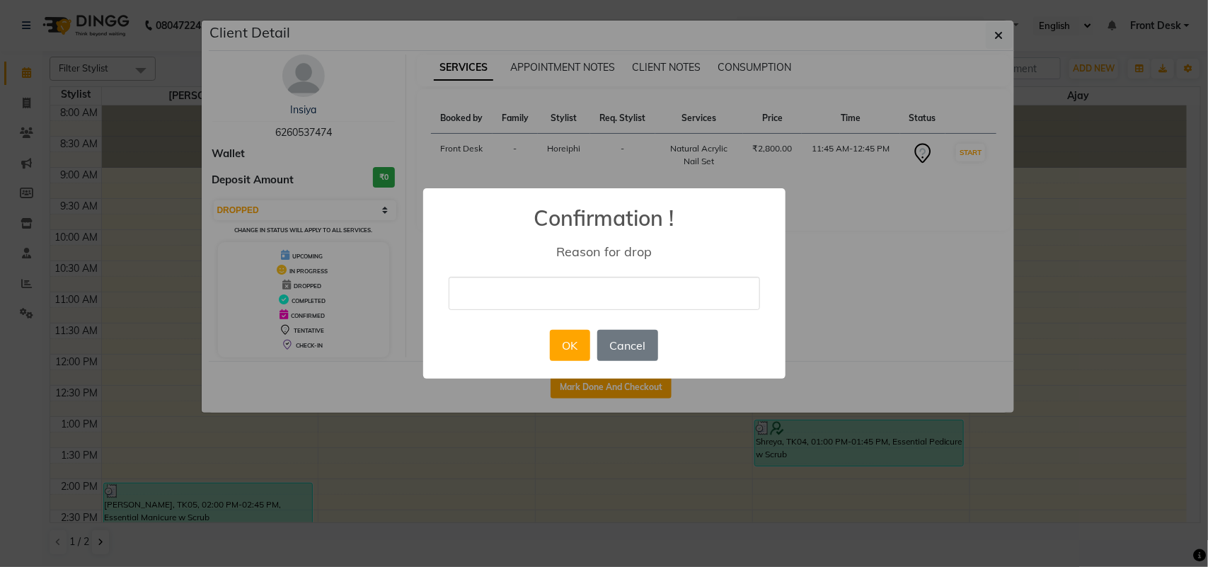
click at [578, 294] on input "text" at bounding box center [604, 293] width 311 height 33
type input "c"
click at [578, 338] on button "OK" at bounding box center [570, 345] width 40 height 31
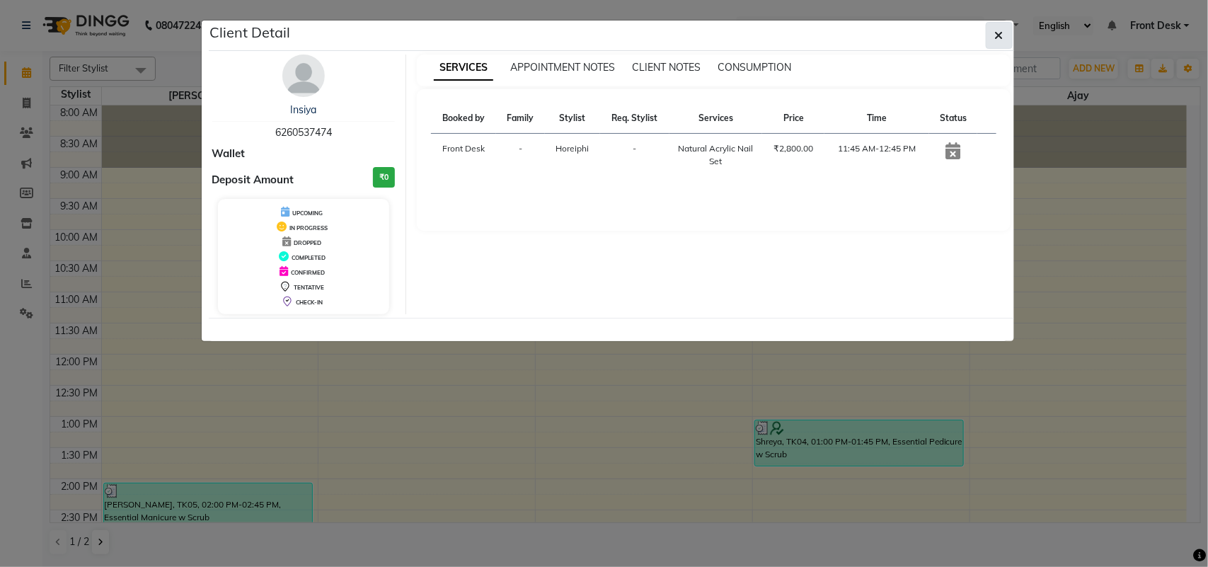
click at [998, 26] on button "button" at bounding box center [998, 35] width 27 height 27
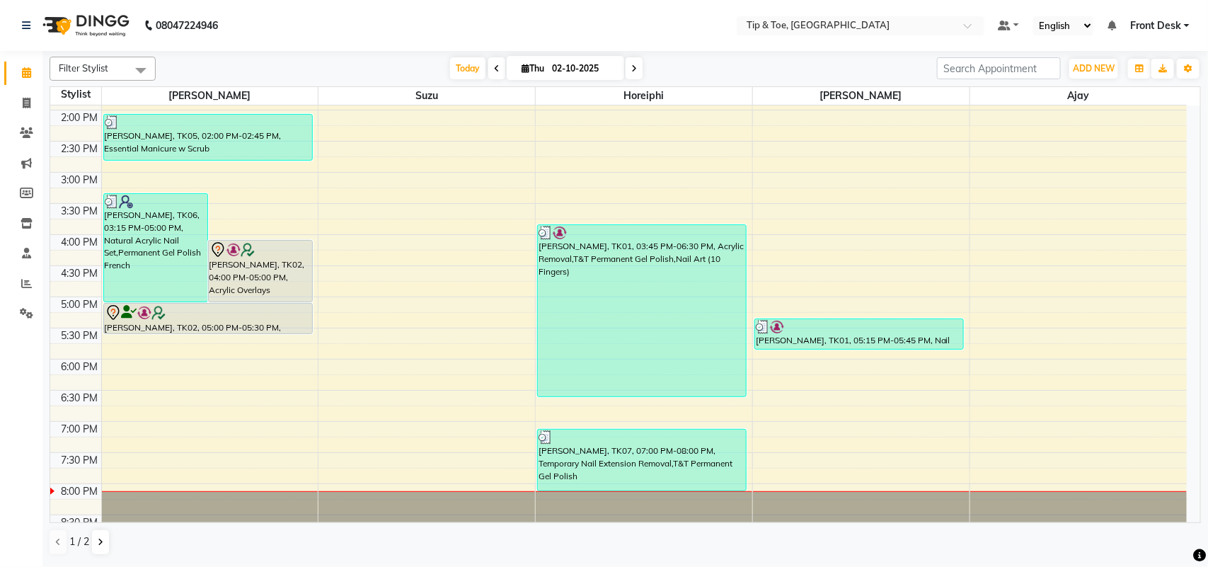
scroll to position [376, 0]
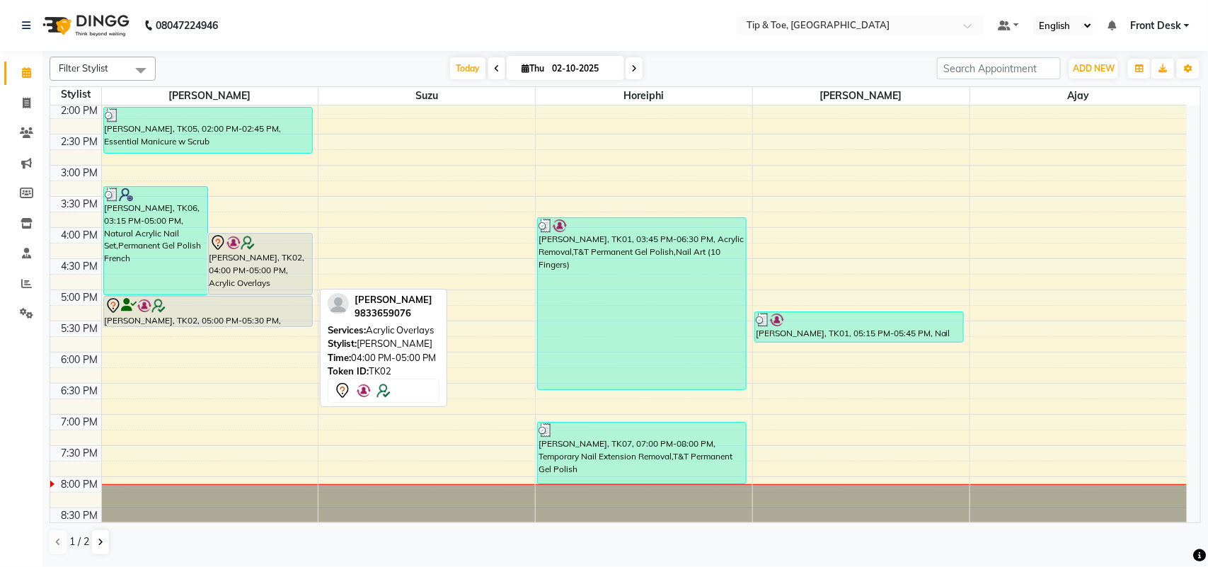
click at [245, 282] on div "[PERSON_NAME], TK02, 04:00 PM-05:00 PM, Acrylic Overlays" at bounding box center [260, 263] width 103 height 61
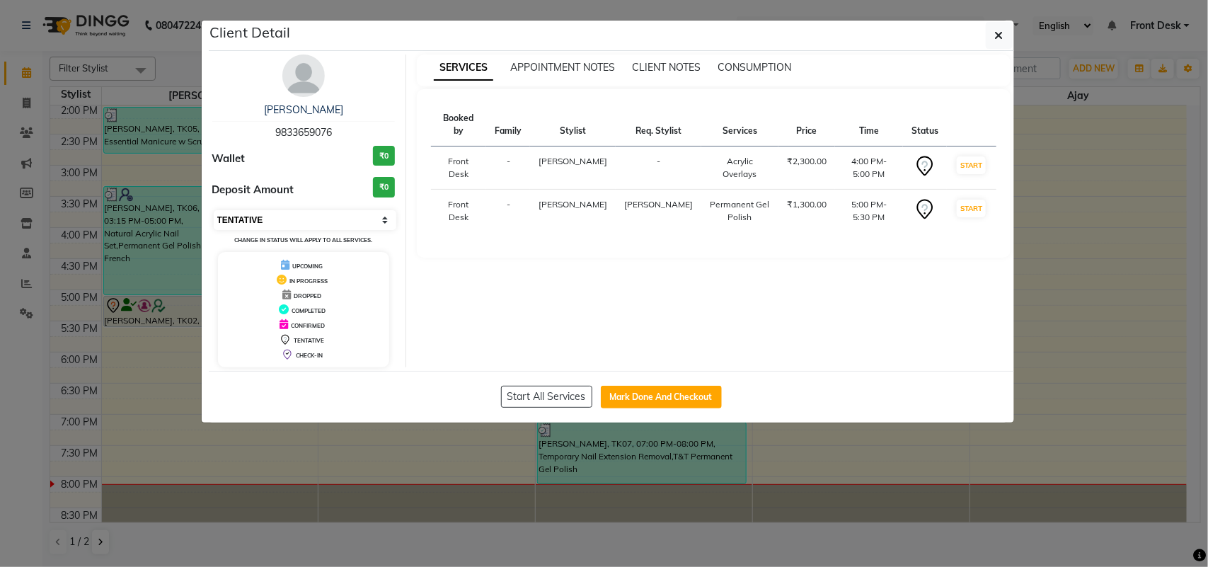
click at [299, 220] on select "Select IN SERVICE CONFIRMED TENTATIVE CHECK IN MARK DONE DROPPED UPCOMING" at bounding box center [305, 220] width 183 height 20
click at [214, 210] on select "Select IN SERVICE CONFIRMED TENTATIVE CHECK IN MARK DONE DROPPED UPCOMING" at bounding box center [305, 220] width 183 height 20
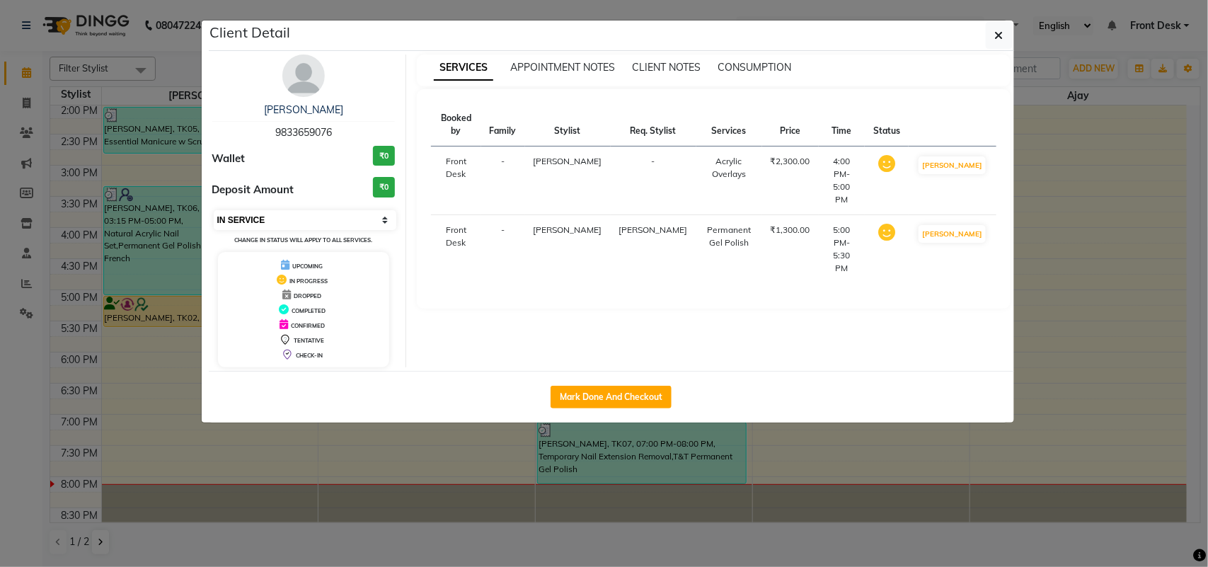
click at [362, 221] on select "Select IN SERVICE CONFIRMED TENTATIVE CHECK IN MARK DONE DROPPED UPCOMING" at bounding box center [305, 220] width 183 height 20
select select "2"
click at [214, 210] on select "Select IN SERVICE CONFIRMED TENTATIVE CHECK IN MARK DONE DROPPED UPCOMING" at bounding box center [305, 220] width 183 height 20
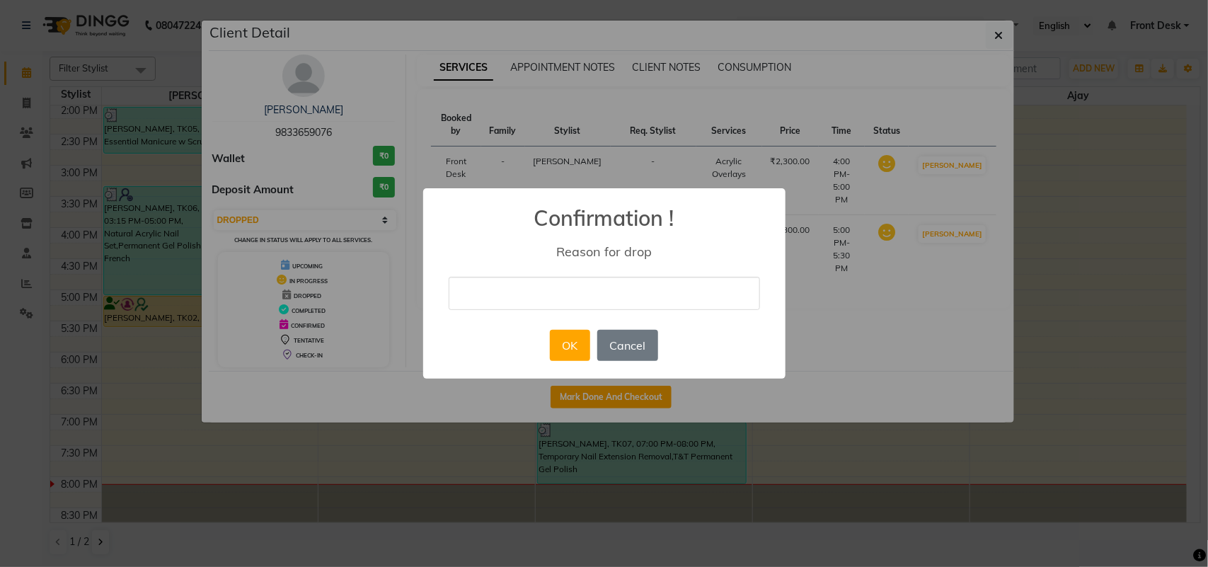
click at [497, 295] on input "text" at bounding box center [604, 293] width 311 height 33
type input "c"
click at [580, 351] on button "OK" at bounding box center [570, 345] width 40 height 31
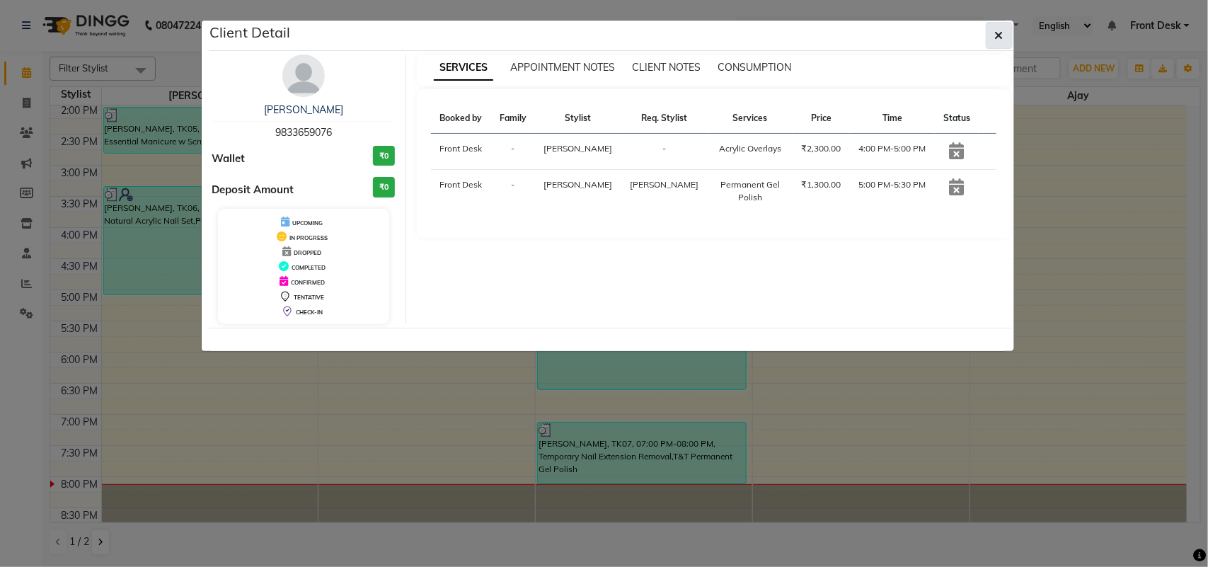
click at [992, 42] on button "button" at bounding box center [998, 35] width 27 height 27
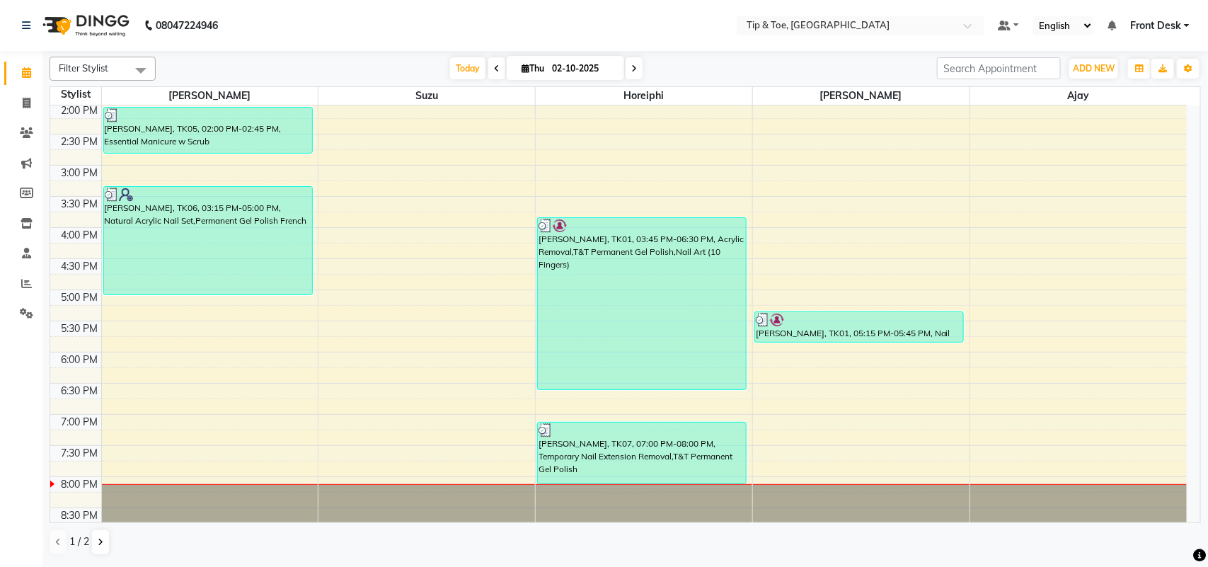
click at [637, 69] on span at bounding box center [633, 68] width 17 height 22
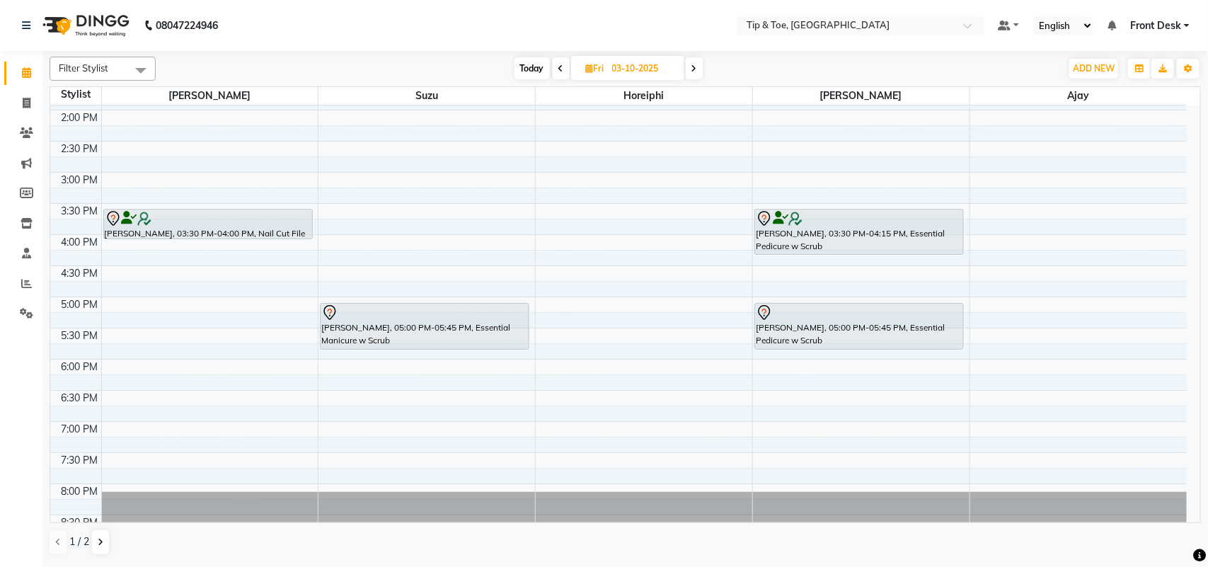
scroll to position [372, 0]
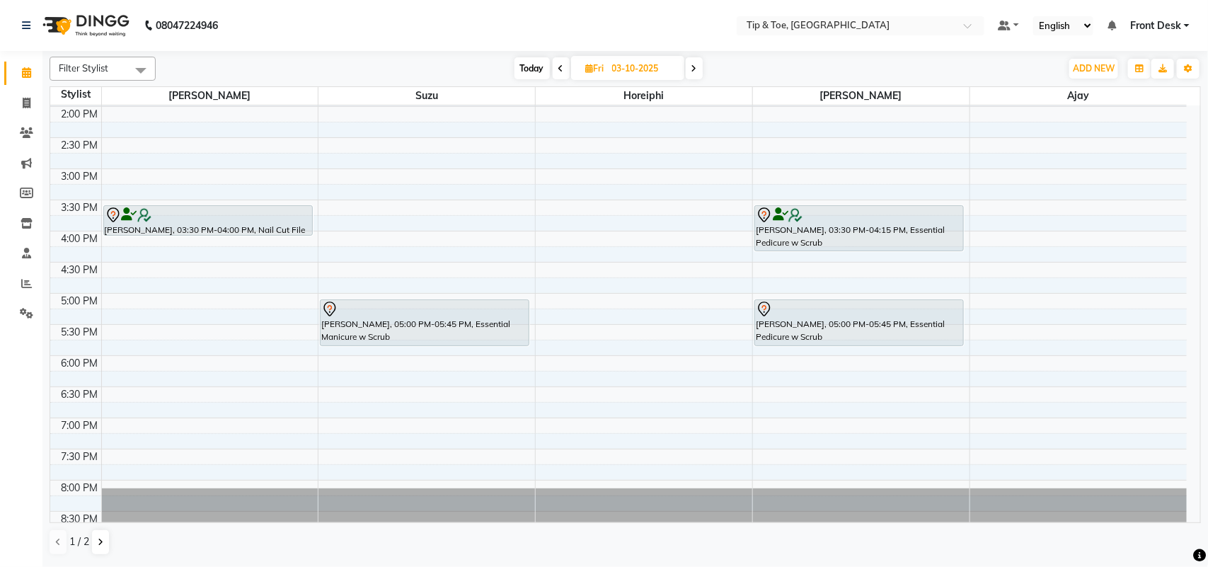
click at [534, 67] on span "Today" at bounding box center [531, 68] width 35 height 22
type input "02-10-2025"
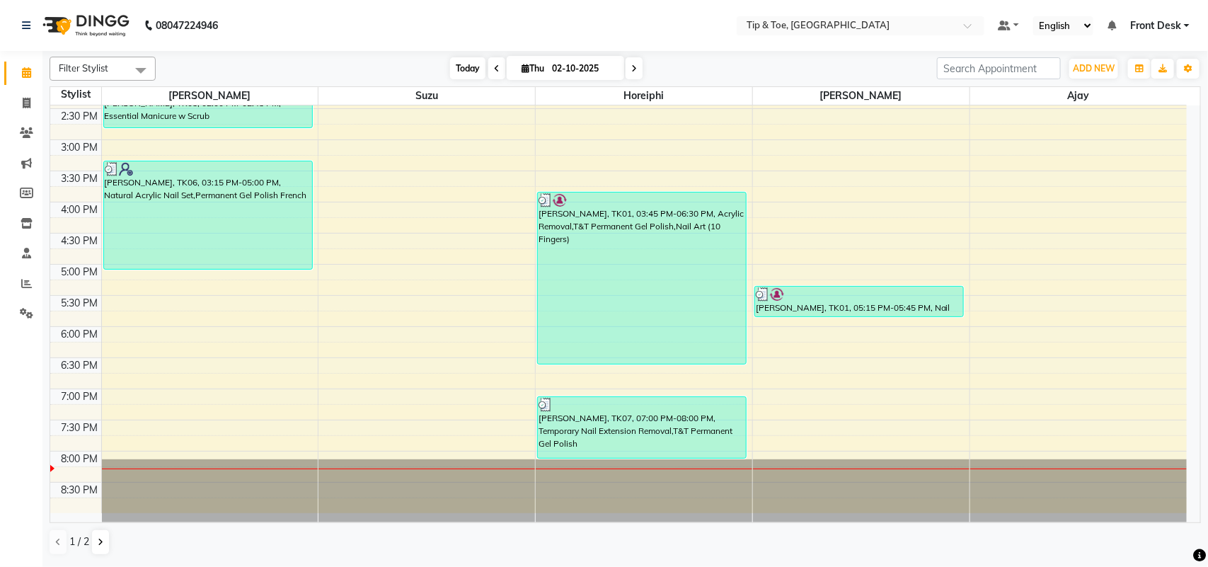
click at [458, 71] on span "Today" at bounding box center [467, 68] width 35 height 22
